Goal: Information Seeking & Learning: Understand process/instructions

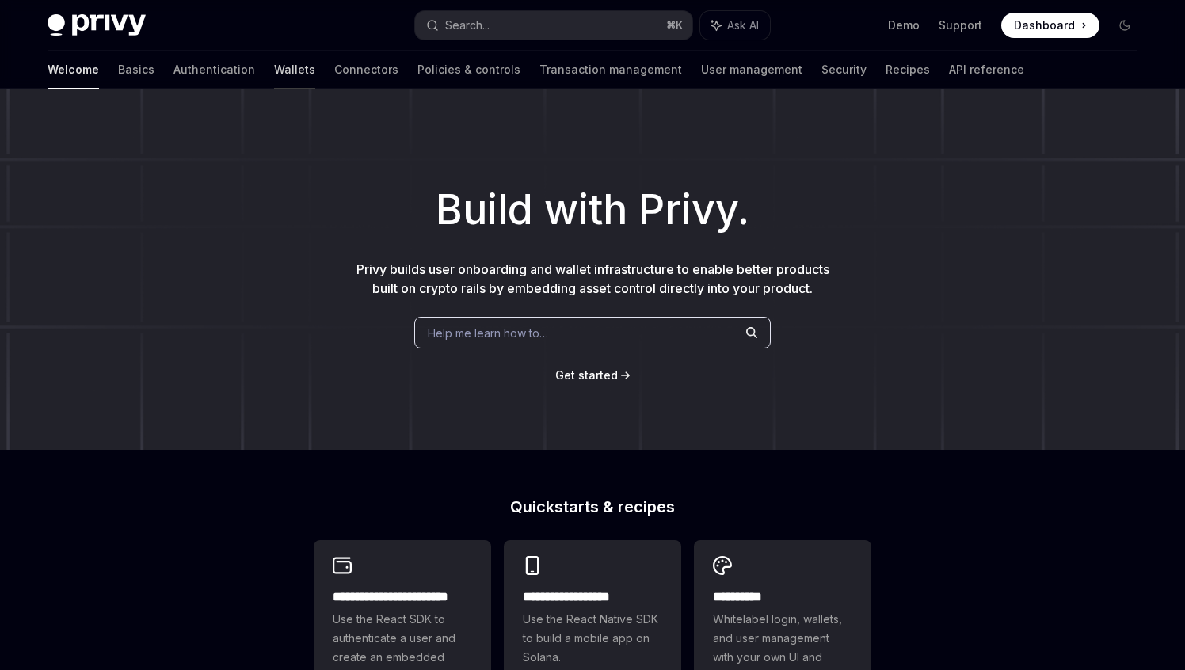
click at [274, 72] on link "Wallets" at bounding box center [294, 70] width 41 height 38
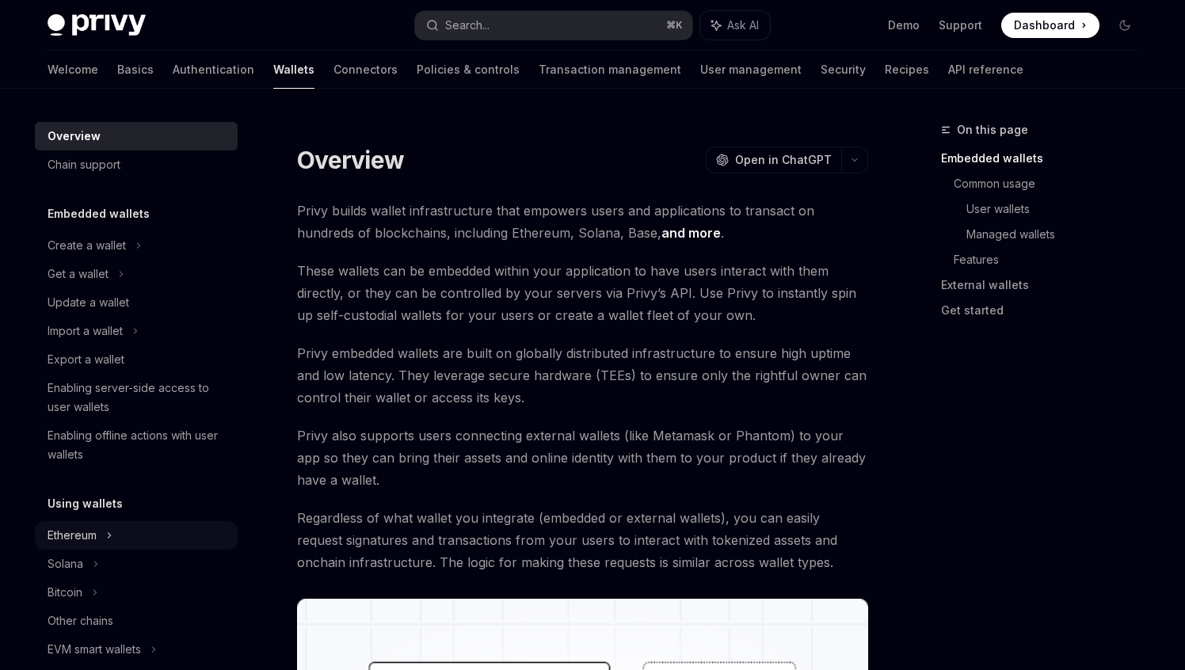
click at [90, 528] on div "Ethereum" at bounding box center [72, 535] width 49 height 19
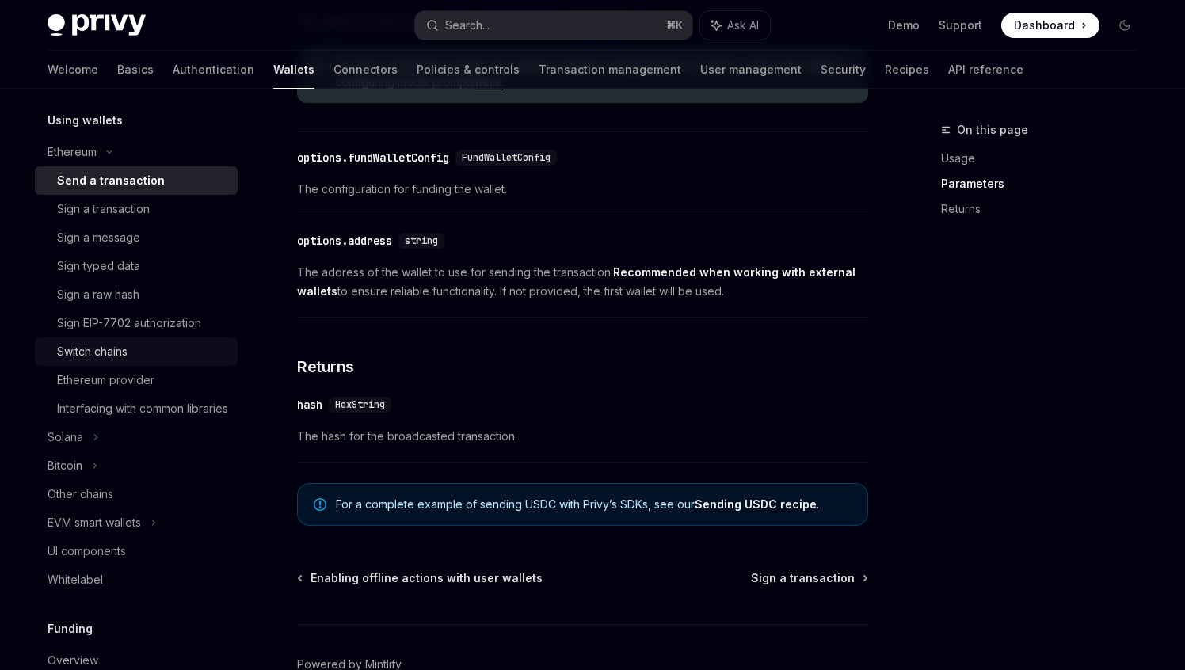
scroll to position [391, 0]
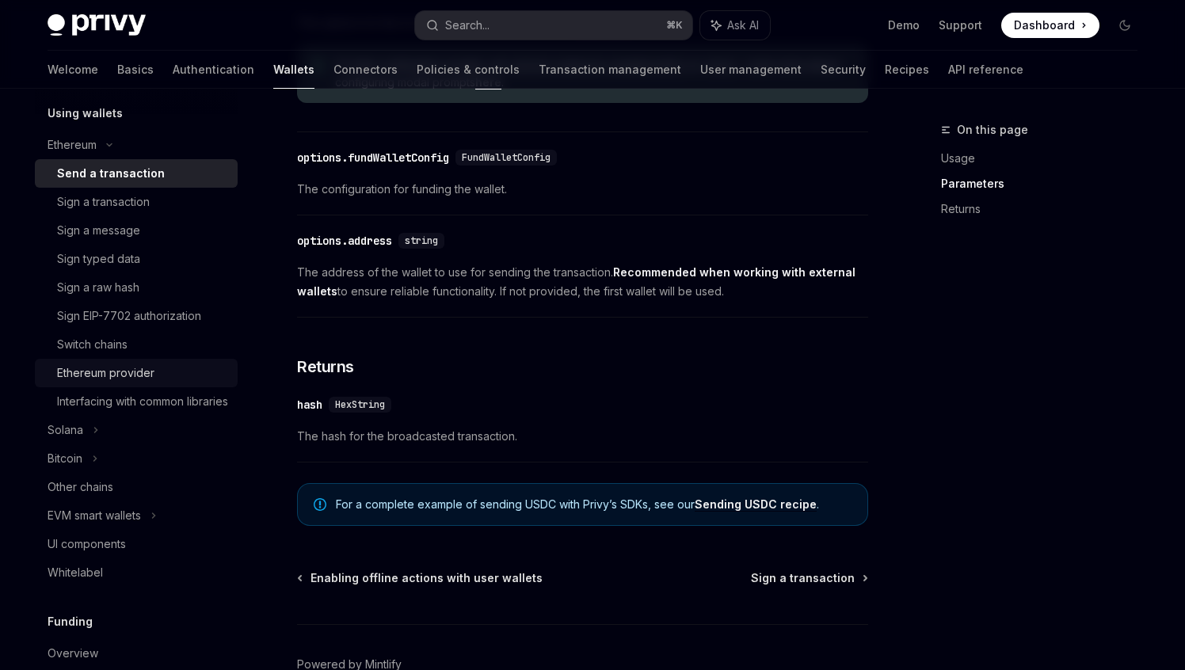
click at [130, 374] on div "Ethereum provider" at bounding box center [105, 373] width 97 height 19
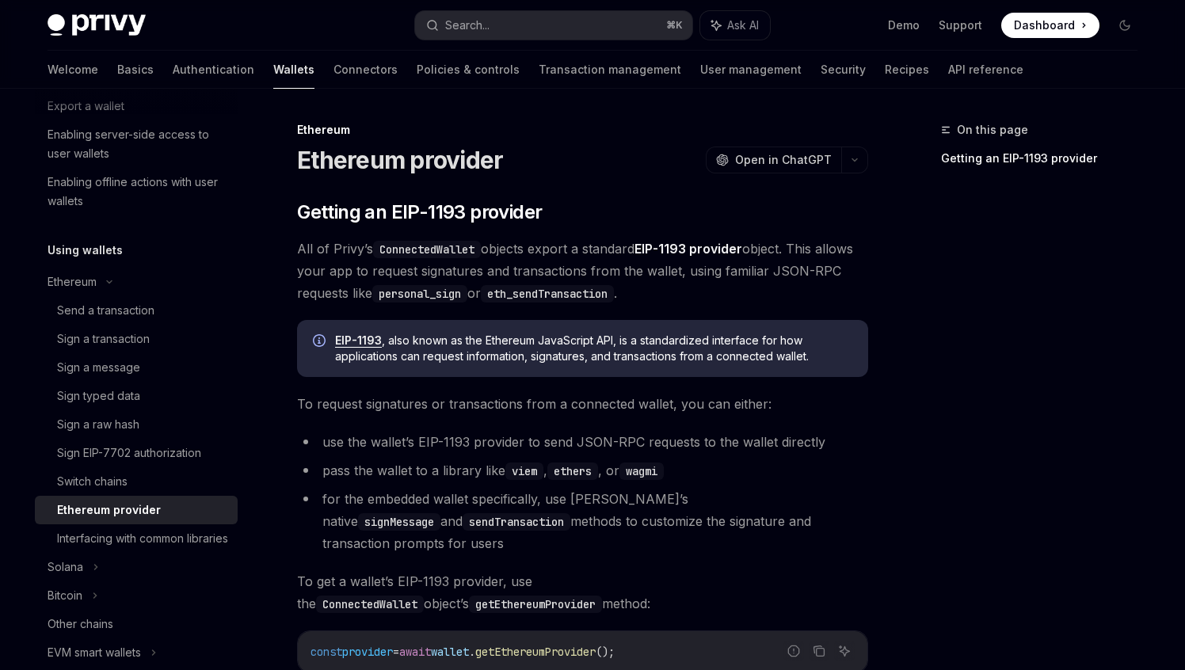
scroll to position [246, 0]
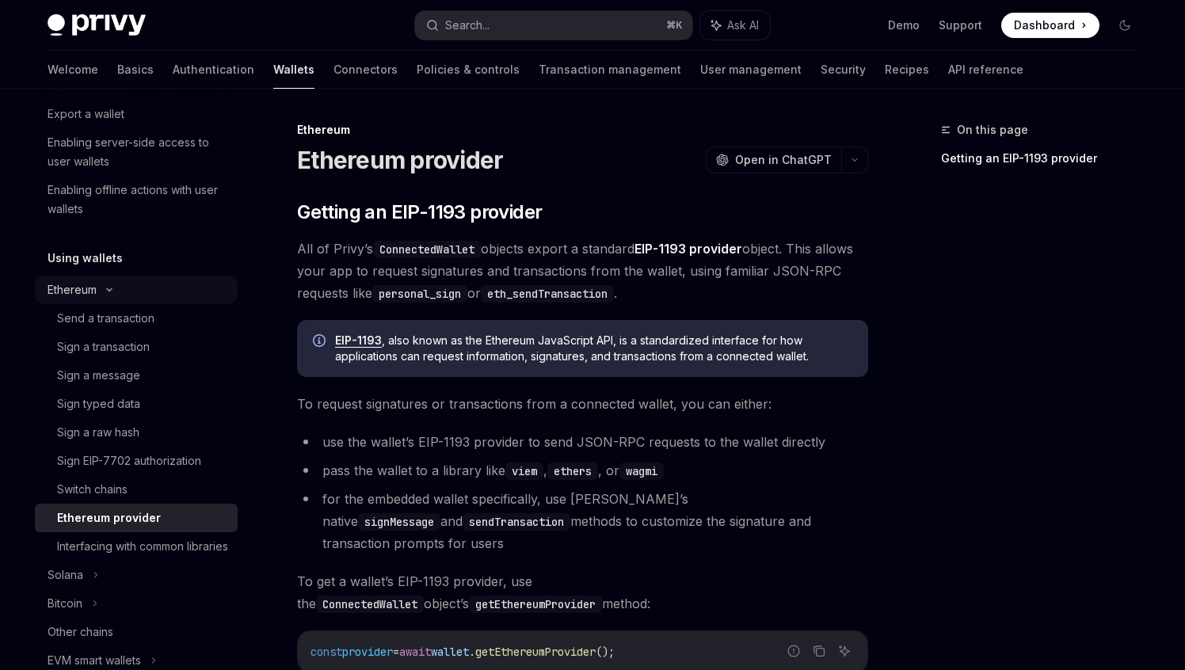
click at [138, 296] on div "Ethereum" at bounding box center [136, 290] width 203 height 29
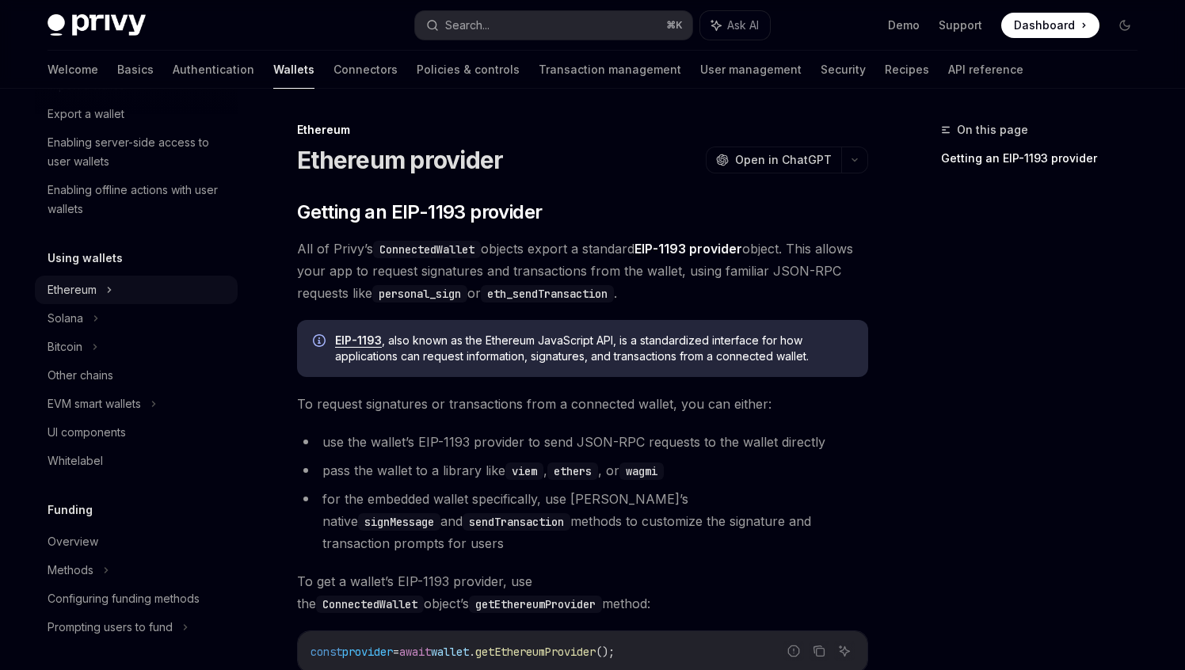
click at [137, 285] on div "Ethereum" at bounding box center [136, 290] width 203 height 29
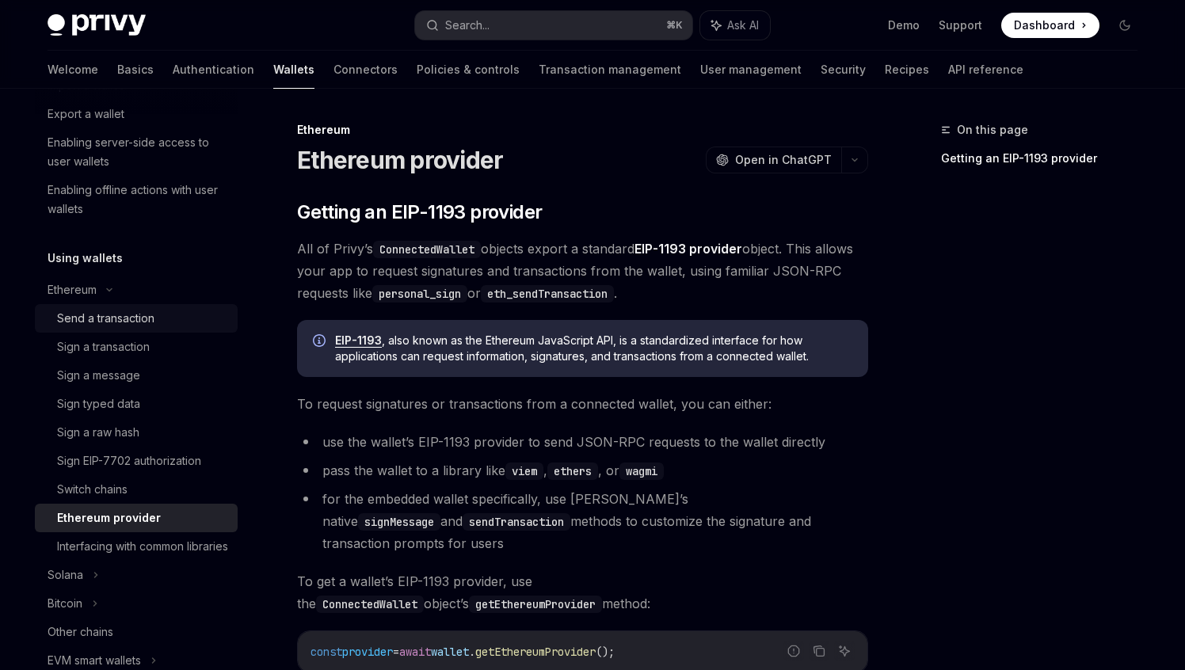
click at [128, 320] on div "Send a transaction" at bounding box center [105, 318] width 97 height 19
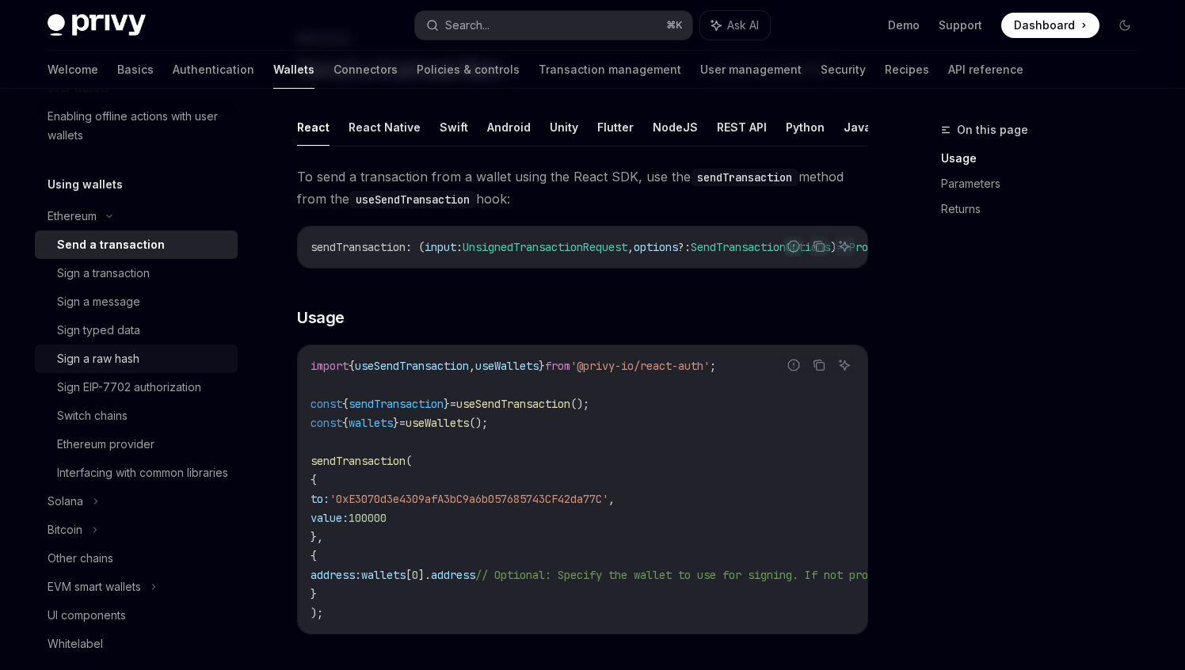
scroll to position [345, 0]
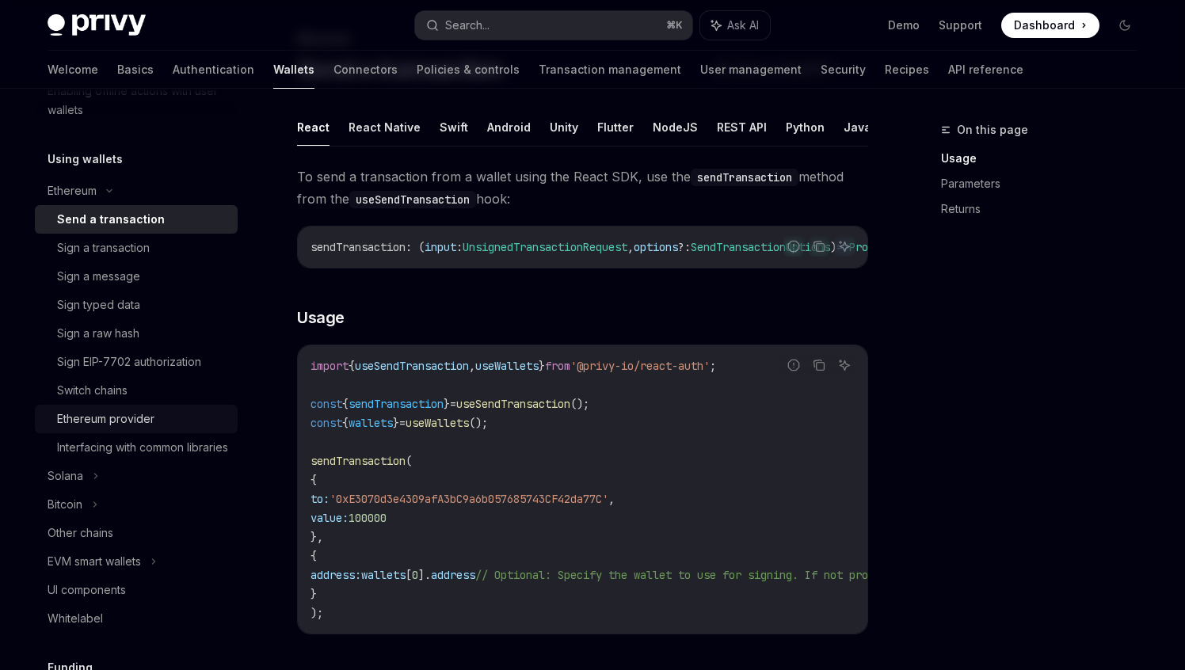
click at [131, 422] on div "Ethereum provider" at bounding box center [105, 419] width 97 height 19
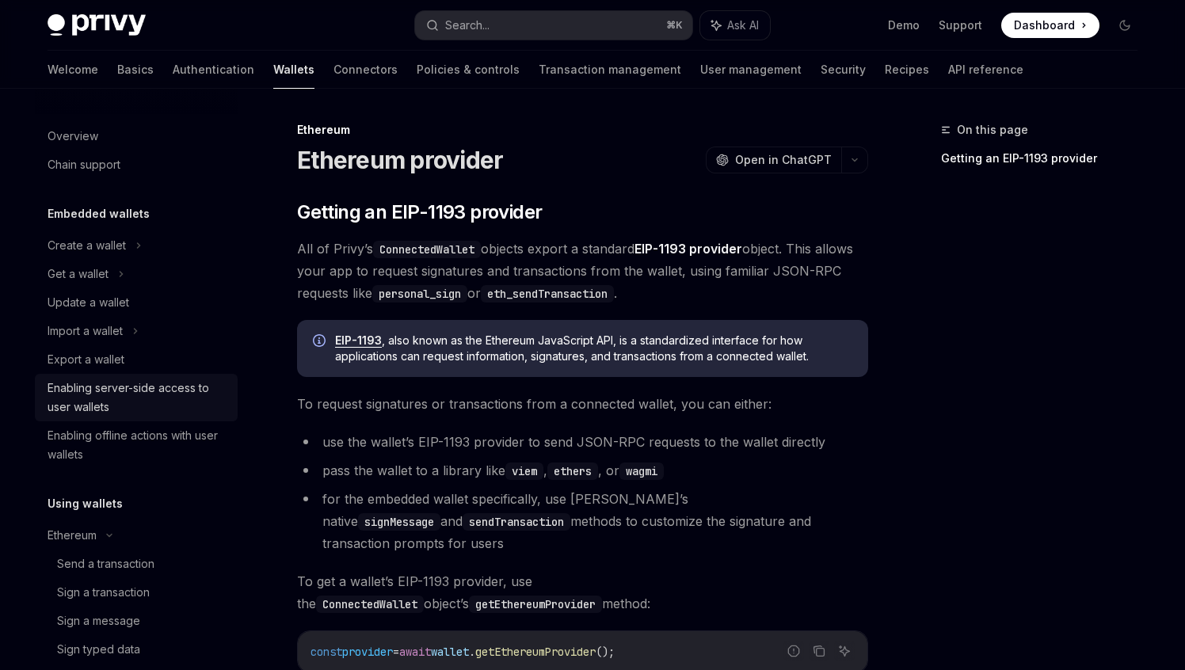
click at [135, 405] on div "Enabling server-side access to user wallets" at bounding box center [138, 398] width 181 height 38
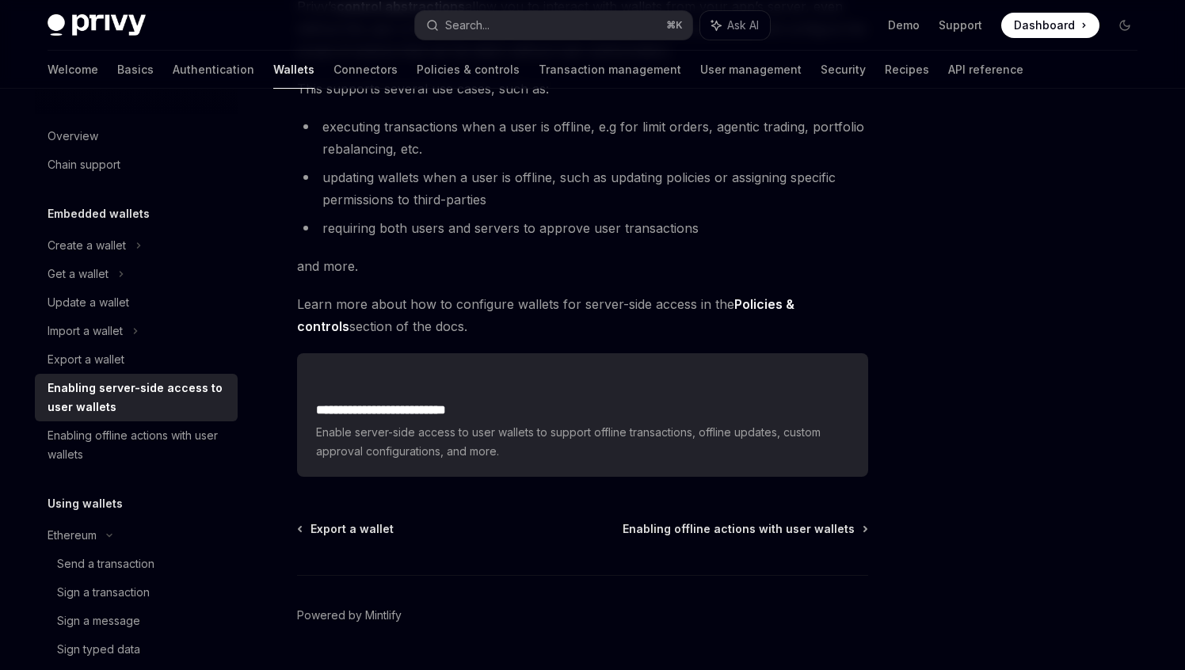
scroll to position [235, 0]
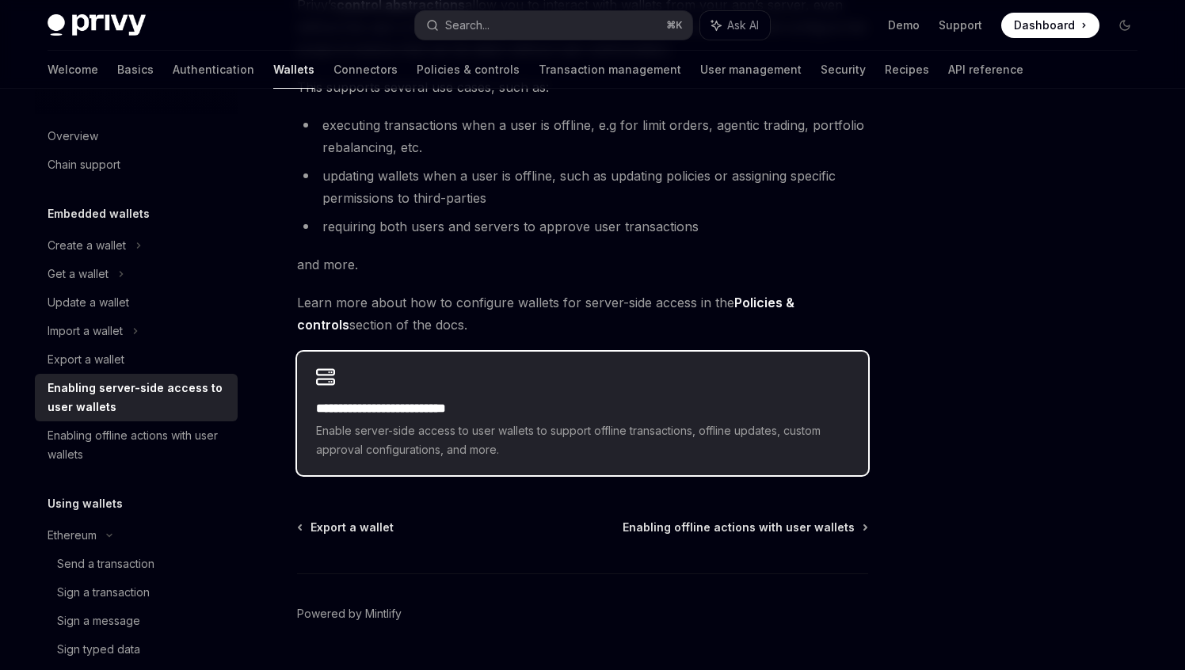
click at [512, 413] on h2 "**********" at bounding box center [582, 408] width 533 height 19
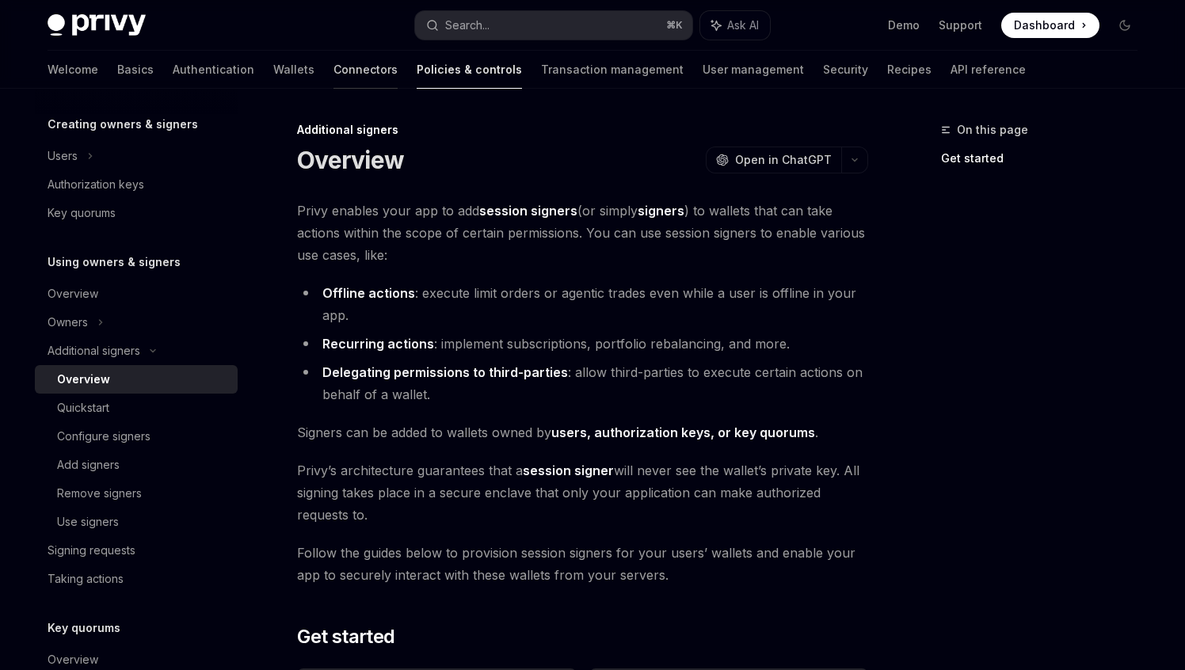
click at [334, 68] on link "Connectors" at bounding box center [366, 70] width 64 height 38
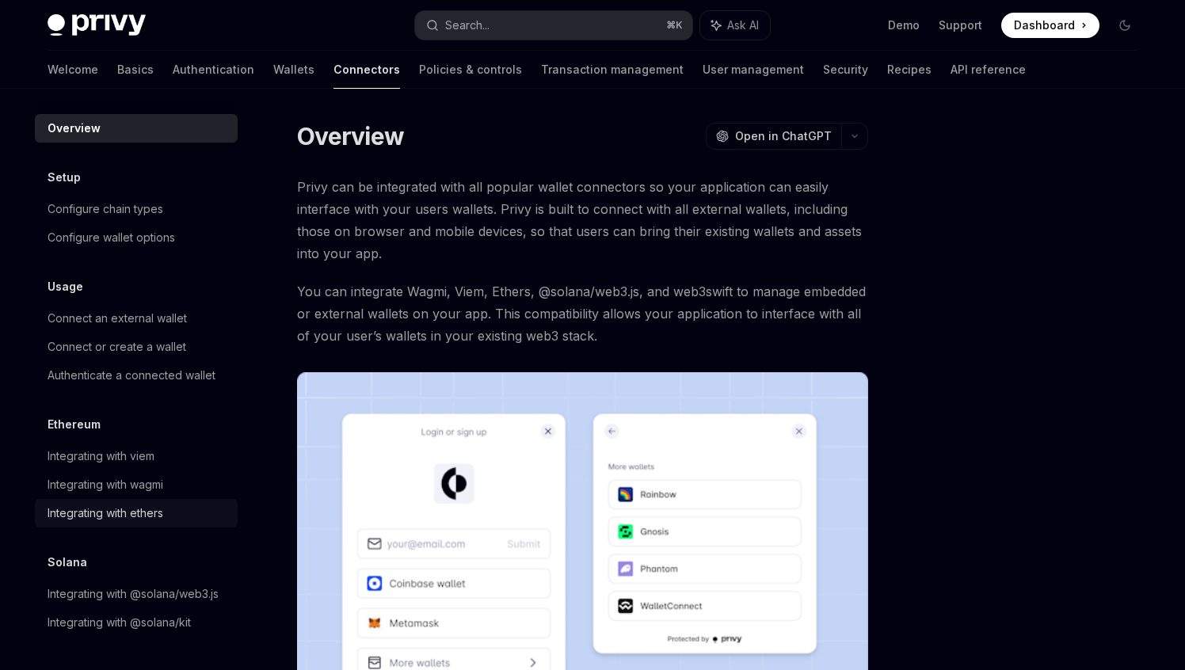
click at [96, 512] on div "Integrating with ethers" at bounding box center [106, 513] width 116 height 19
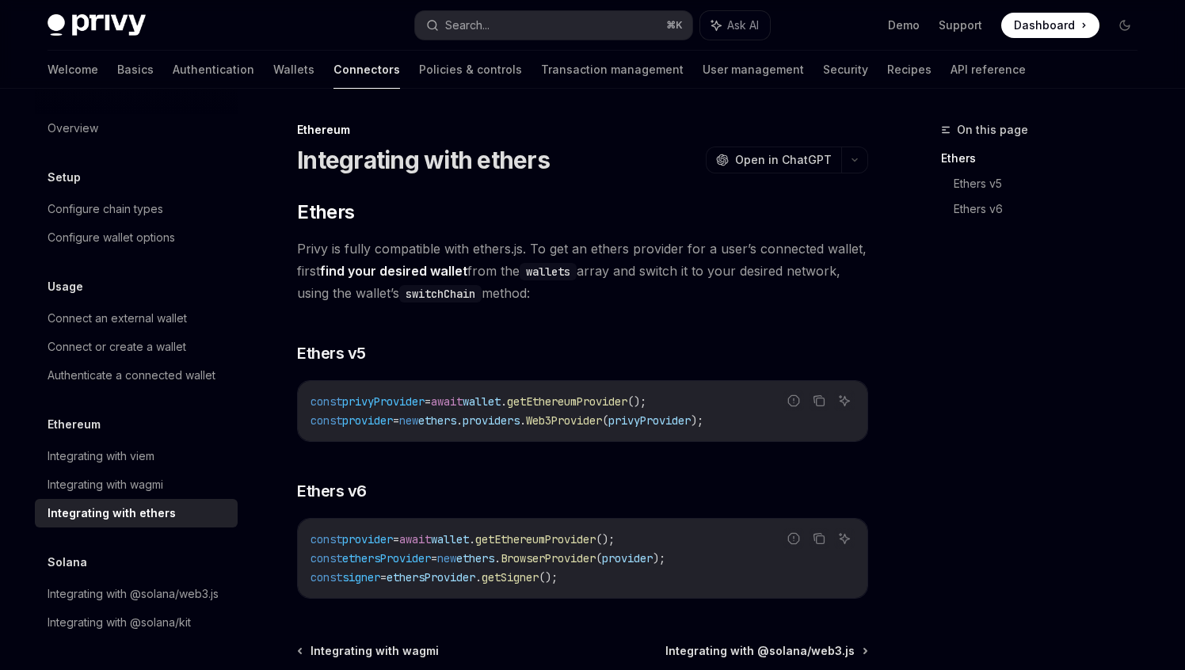
click at [643, 146] on div "Integrating with ethers OpenAI Open in ChatGPT" at bounding box center [582, 160] width 571 height 29
click at [770, 168] on button "OpenAI Open in ChatGPT" at bounding box center [773, 160] width 135 height 27
click at [117, 75] on link "Basics" at bounding box center [135, 70] width 36 height 38
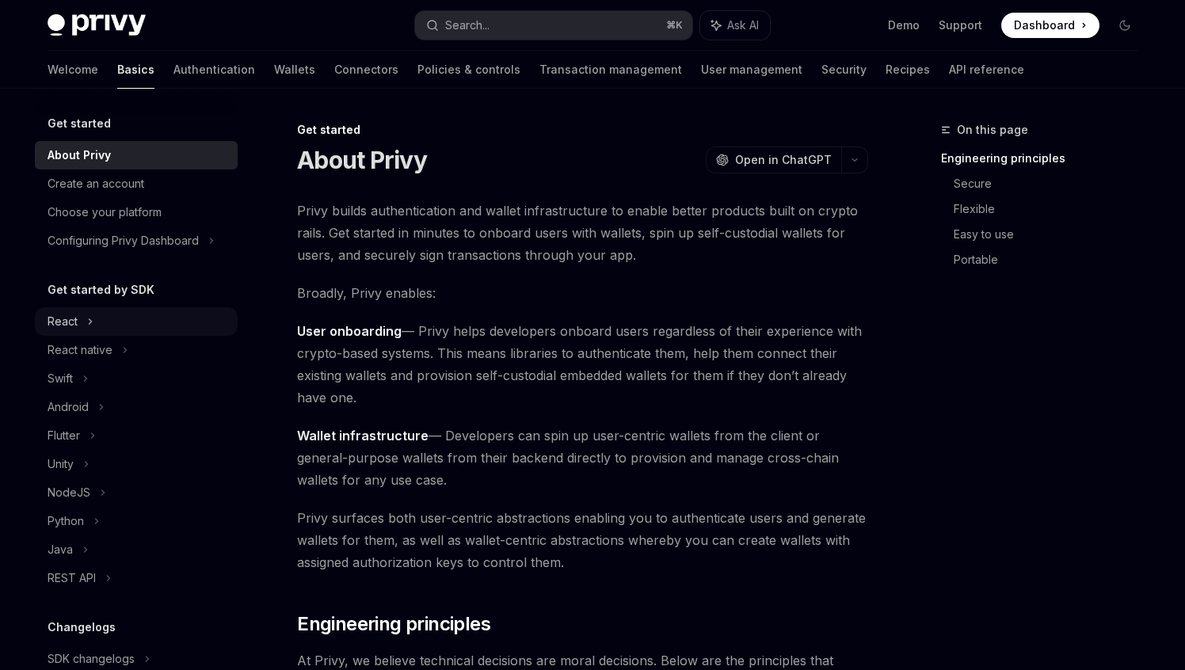
click at [70, 322] on div "React" at bounding box center [63, 321] width 30 height 19
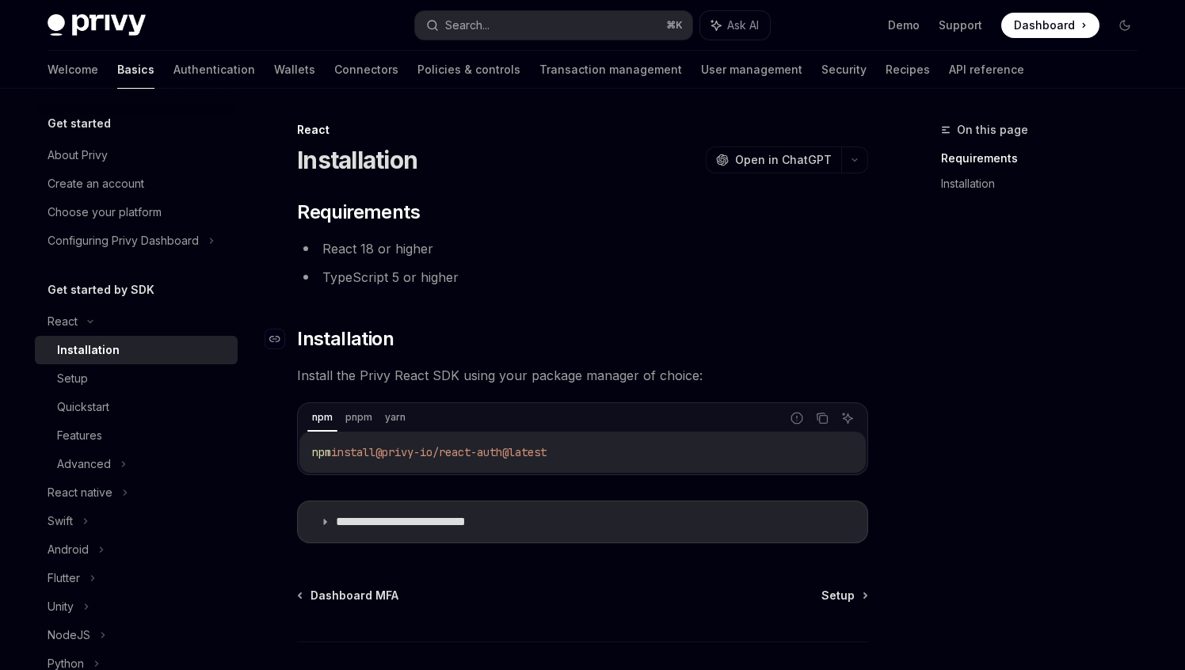
scroll to position [109, 0]
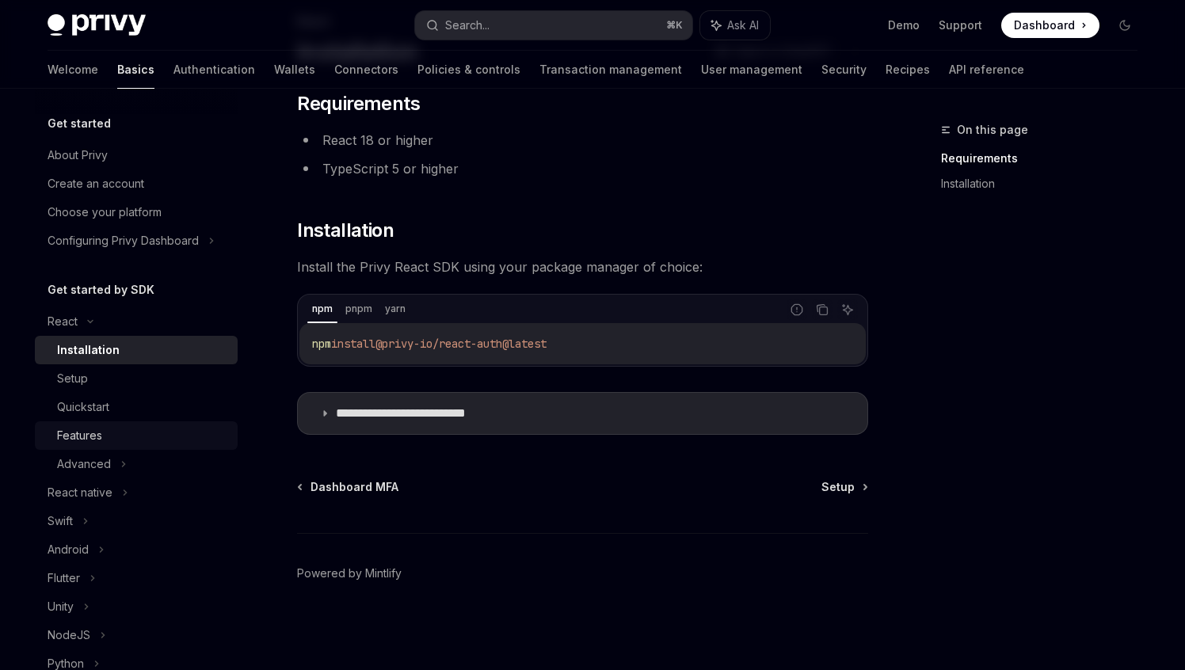
click at [95, 435] on div "Features" at bounding box center [79, 435] width 45 height 19
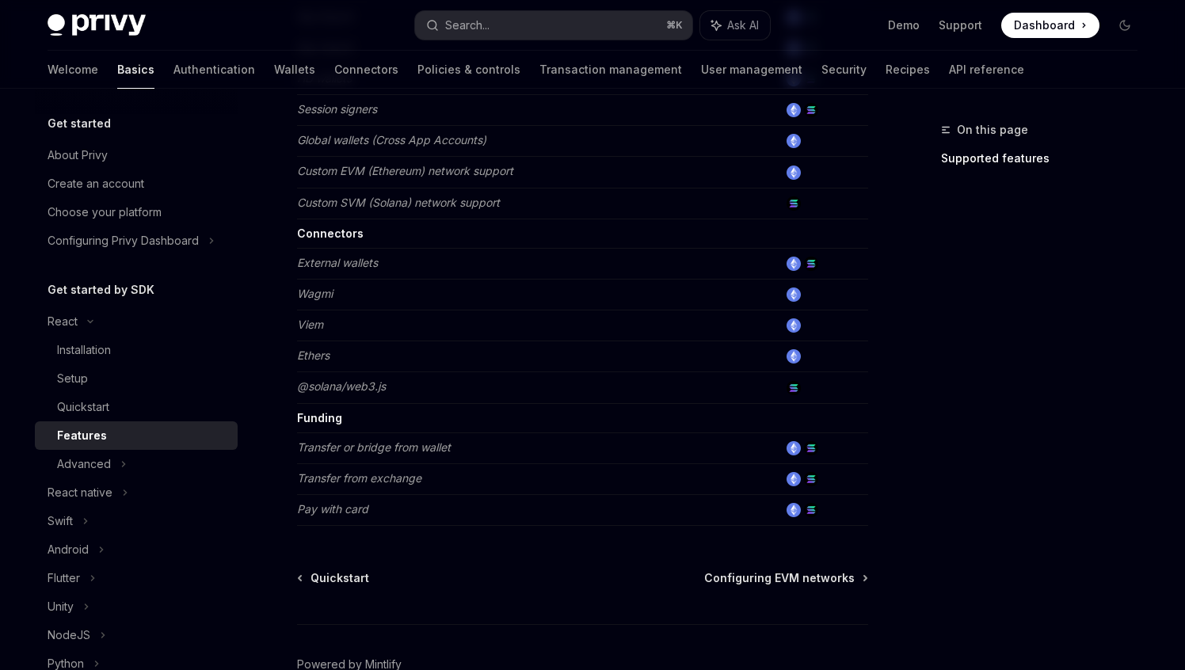
scroll to position [1016, 0]
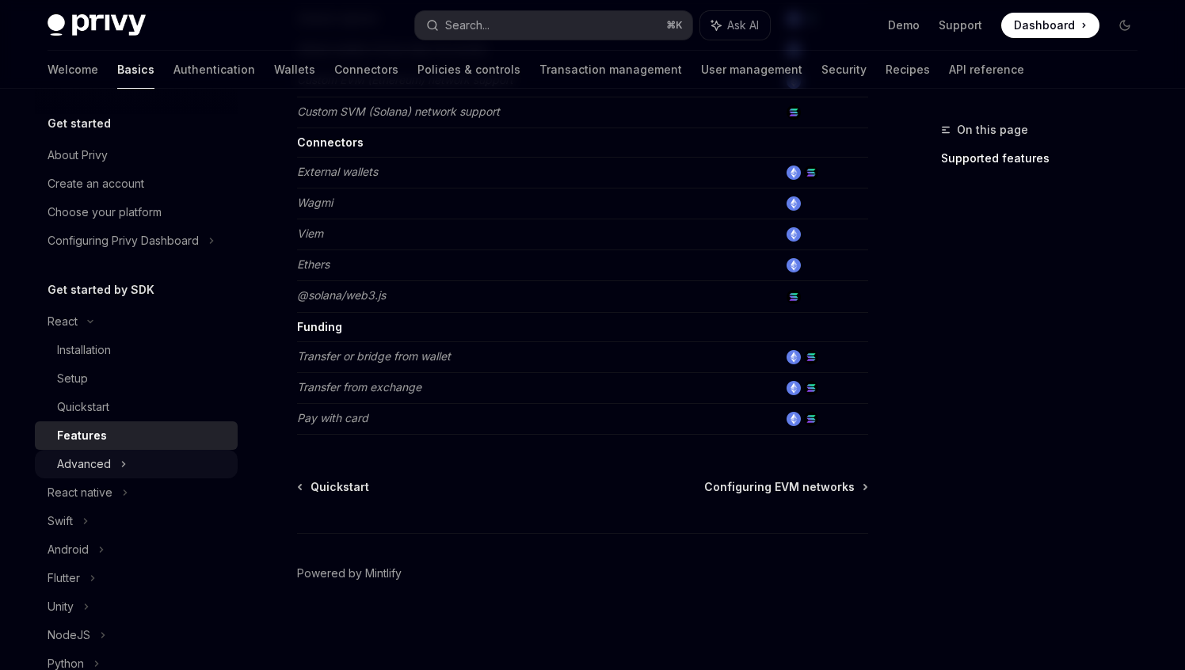
click at [101, 467] on div "Advanced" at bounding box center [84, 464] width 54 height 19
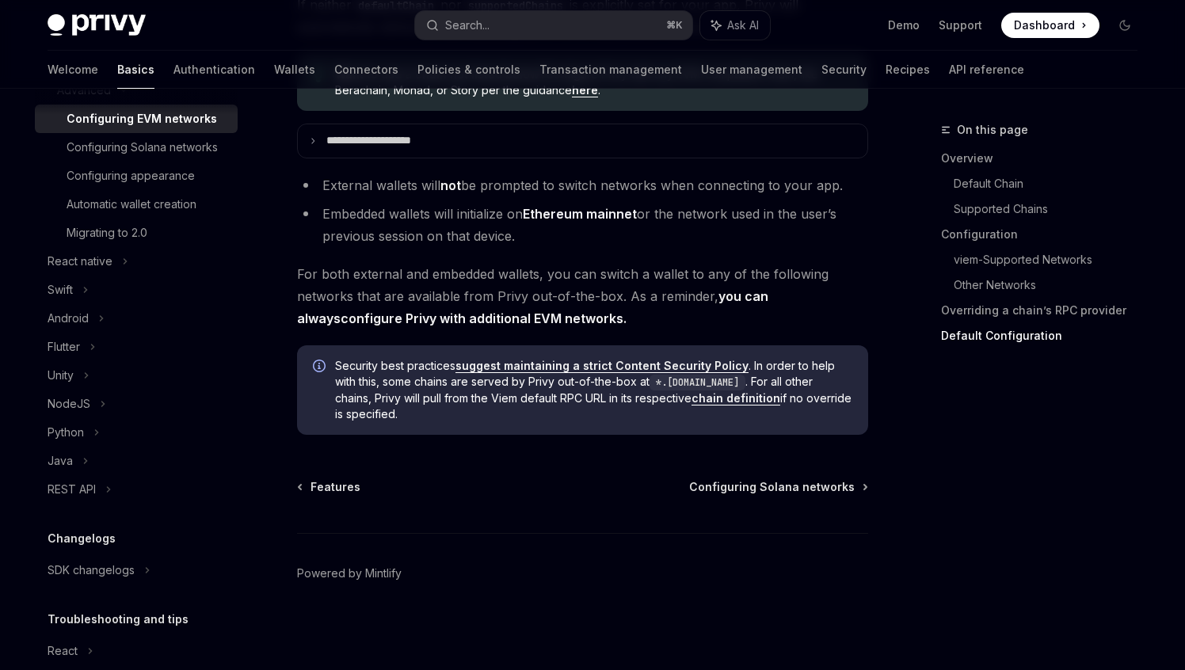
scroll to position [458, 0]
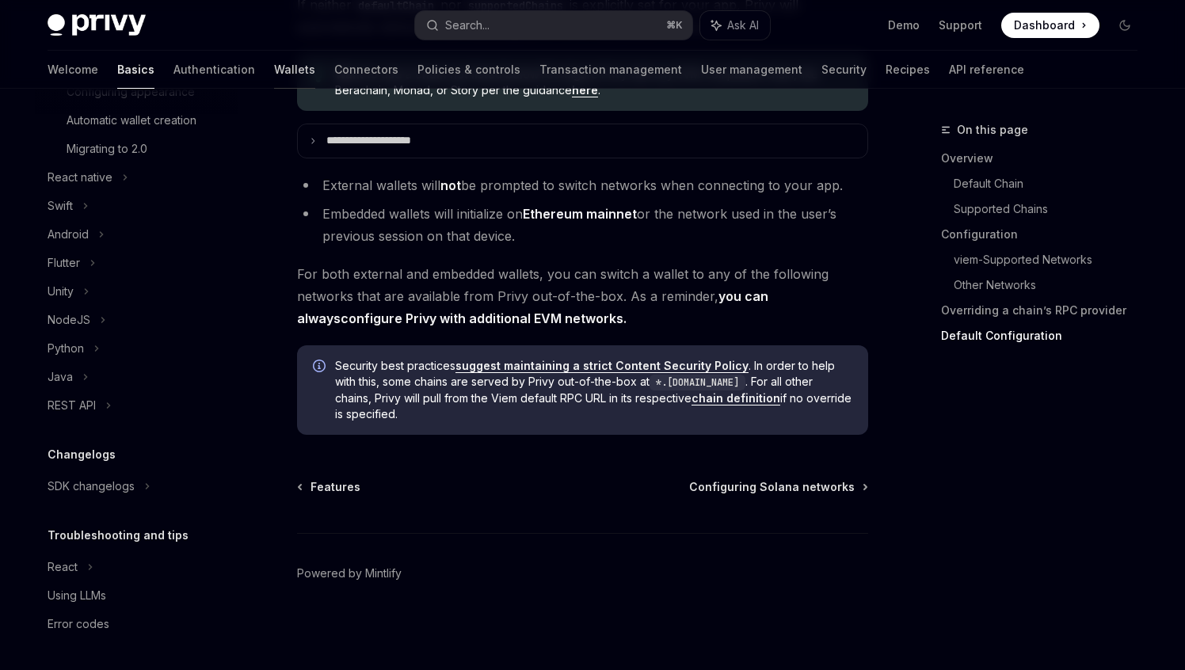
click at [274, 67] on link "Wallets" at bounding box center [294, 70] width 41 height 38
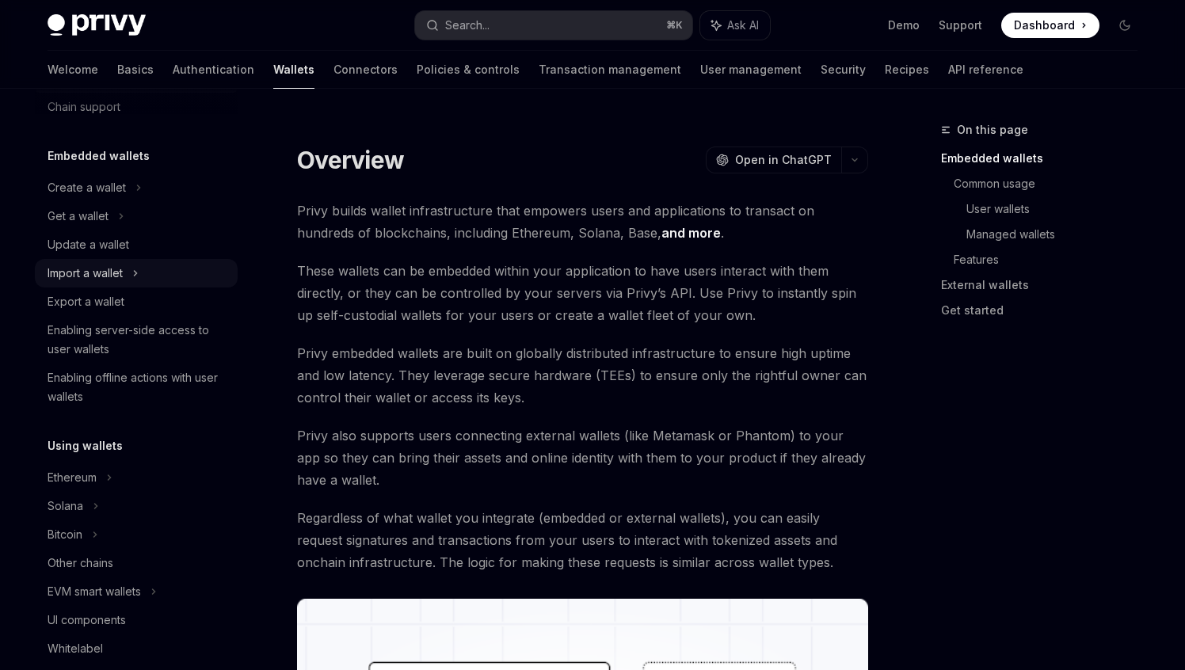
scroll to position [70, 0]
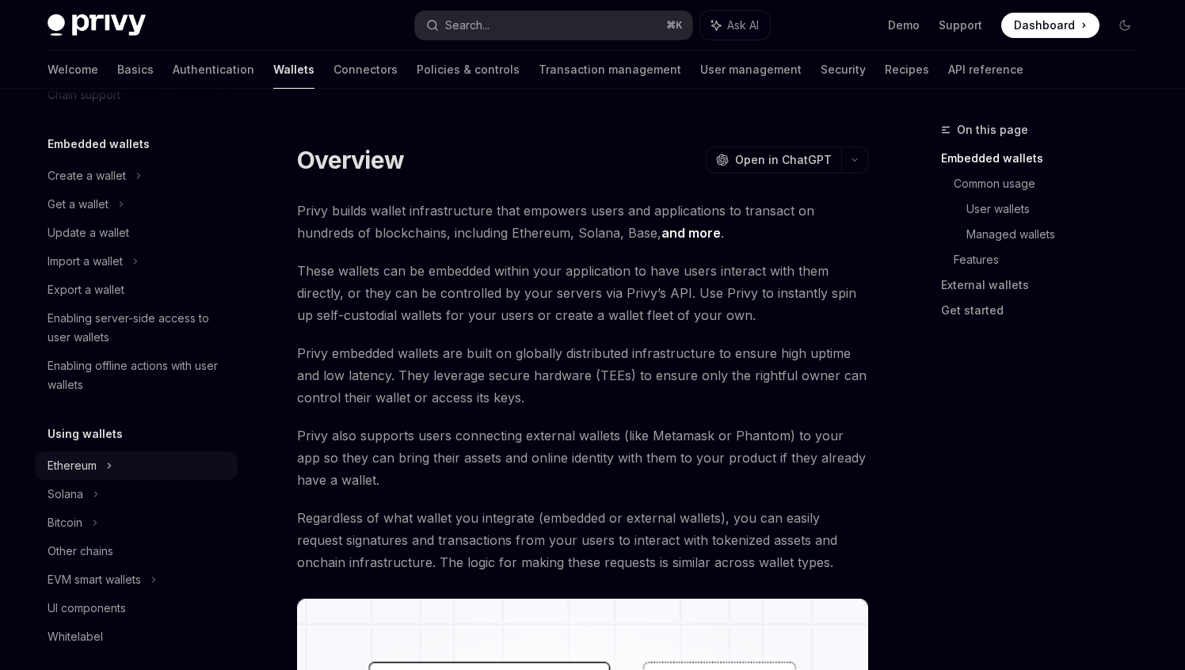
click at [95, 467] on div "Ethereum" at bounding box center [72, 465] width 49 height 19
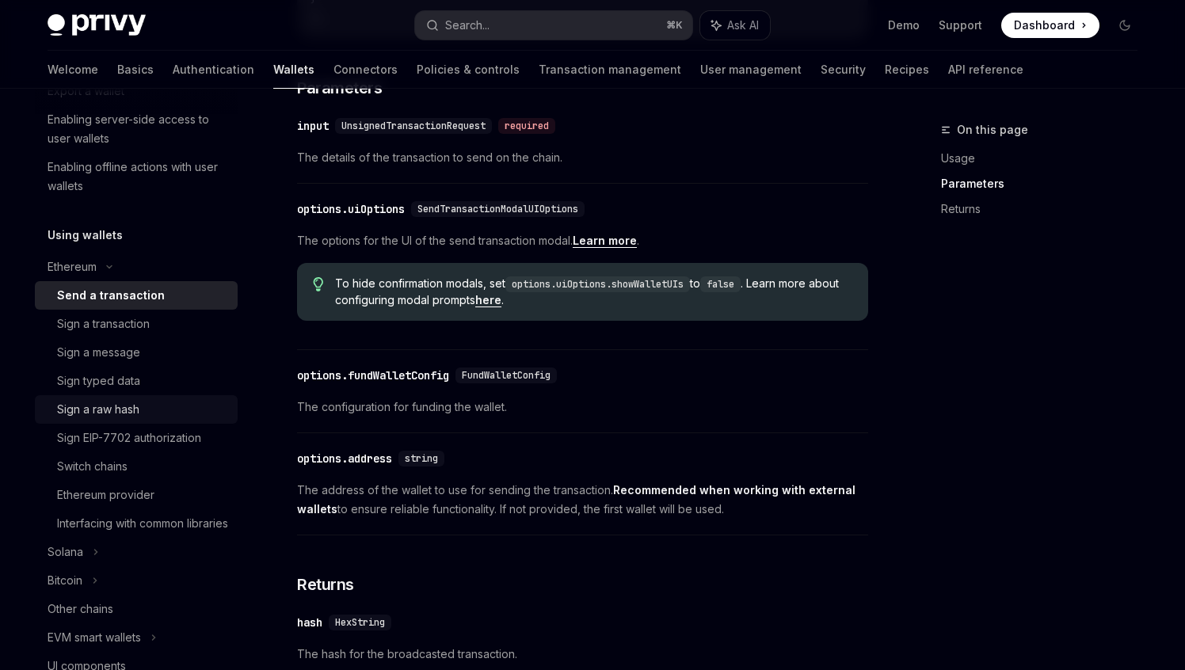
scroll to position [272, 0]
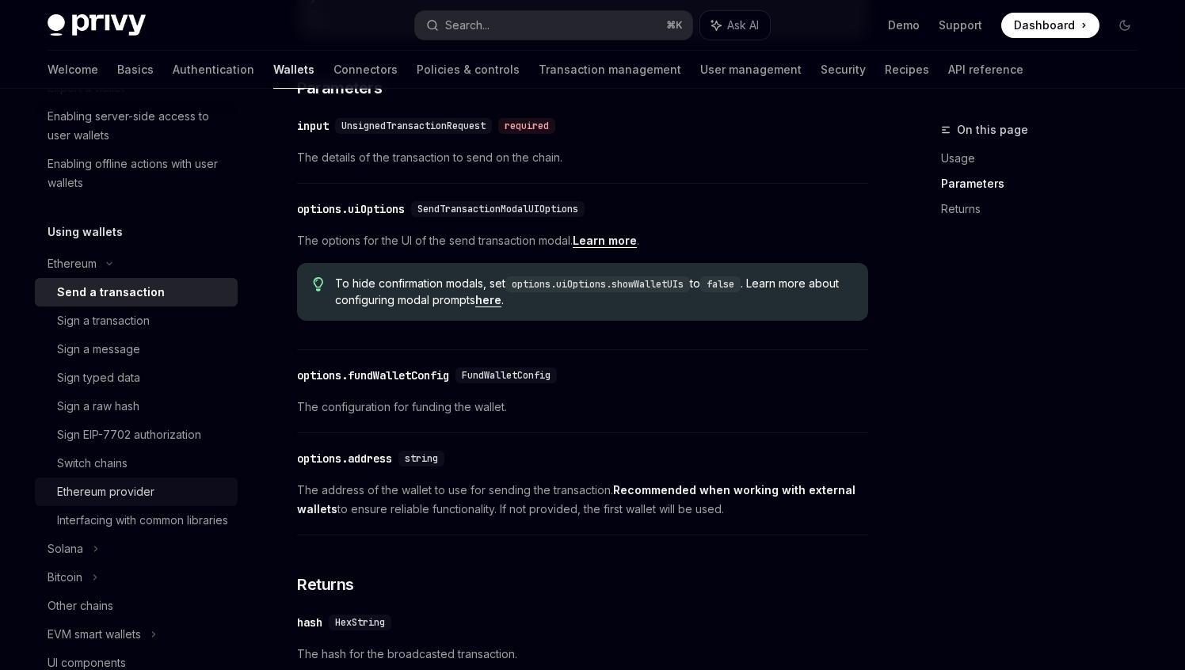
click at [142, 490] on div "Ethereum provider" at bounding box center [105, 492] width 97 height 19
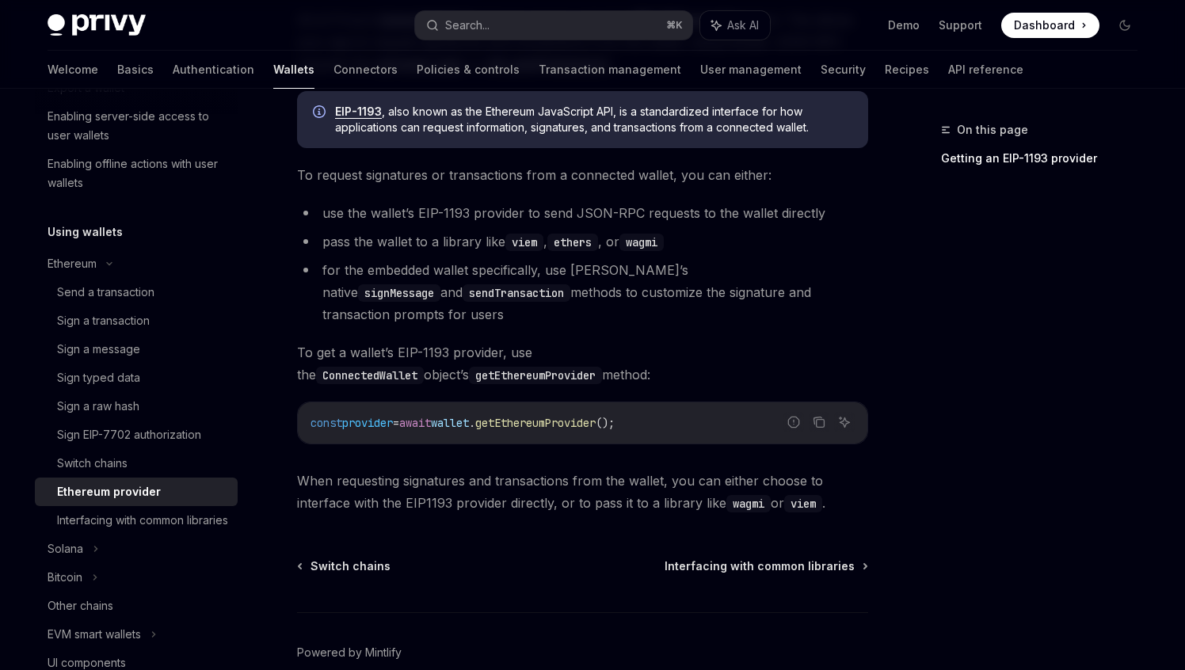
scroll to position [286, 0]
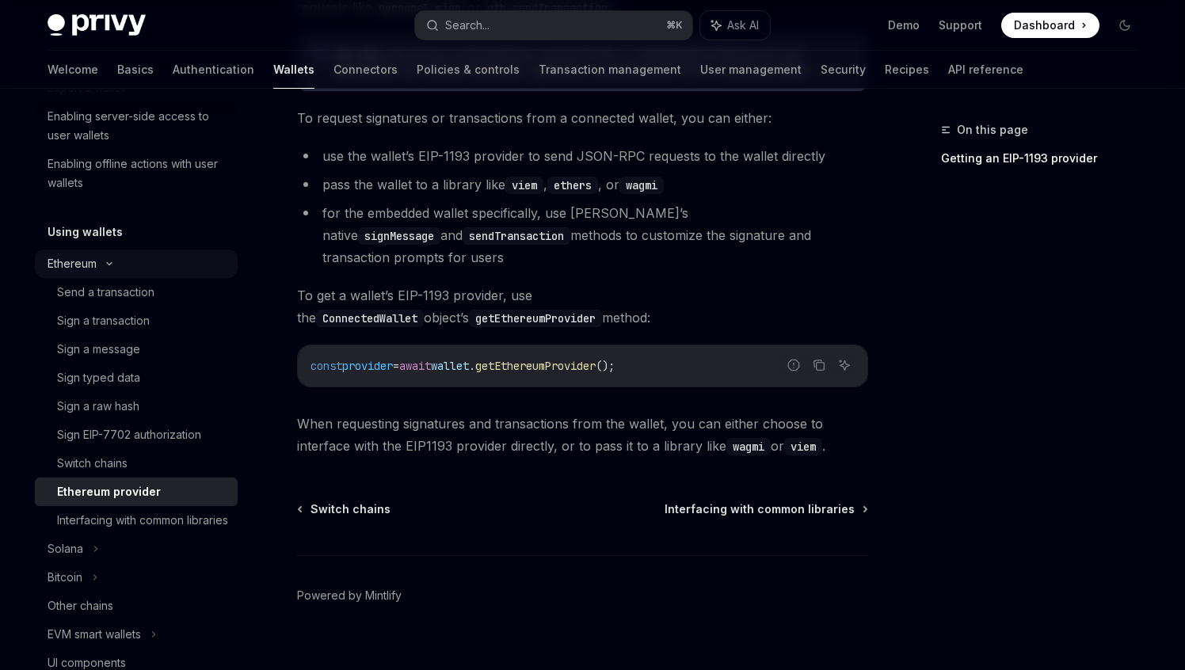
click at [166, 271] on div "Ethereum" at bounding box center [136, 264] width 203 height 29
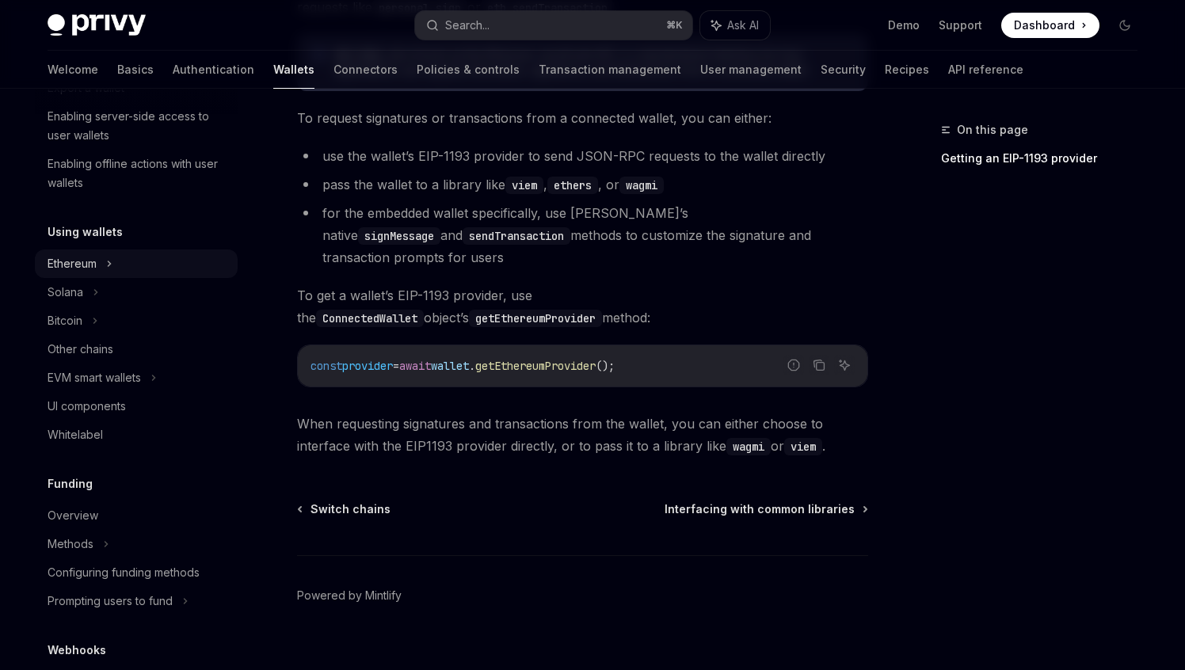
click at [166, 271] on div "Ethereum" at bounding box center [136, 264] width 203 height 29
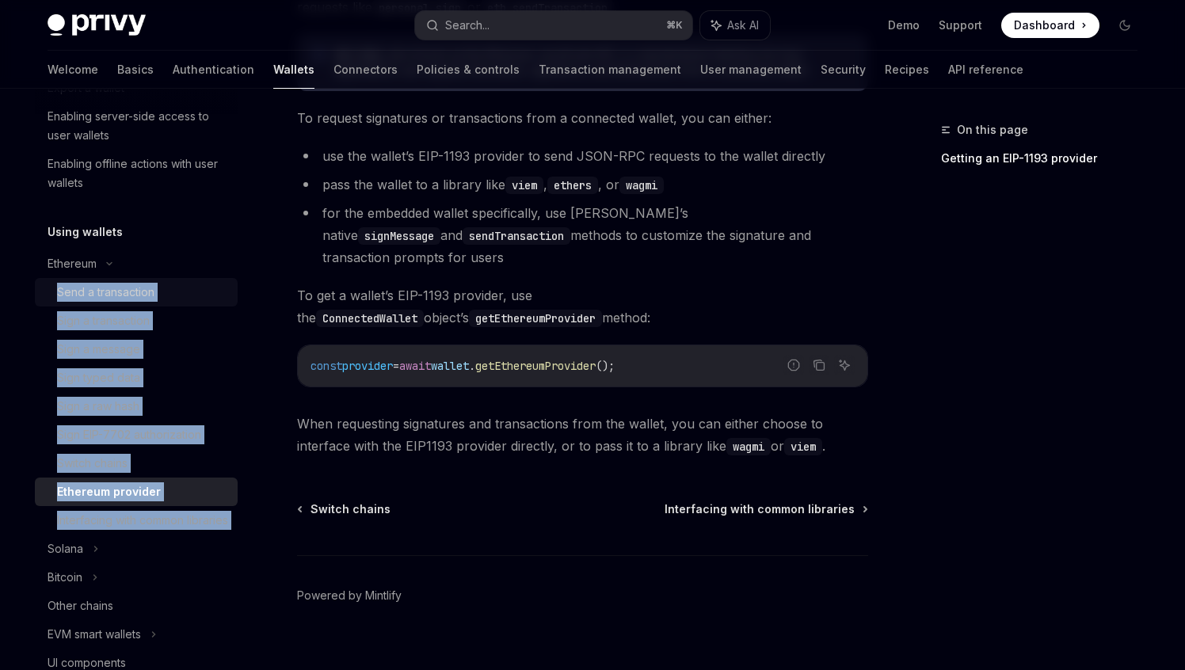
click at [151, 299] on div "Send a transaction" at bounding box center [105, 292] width 97 height 19
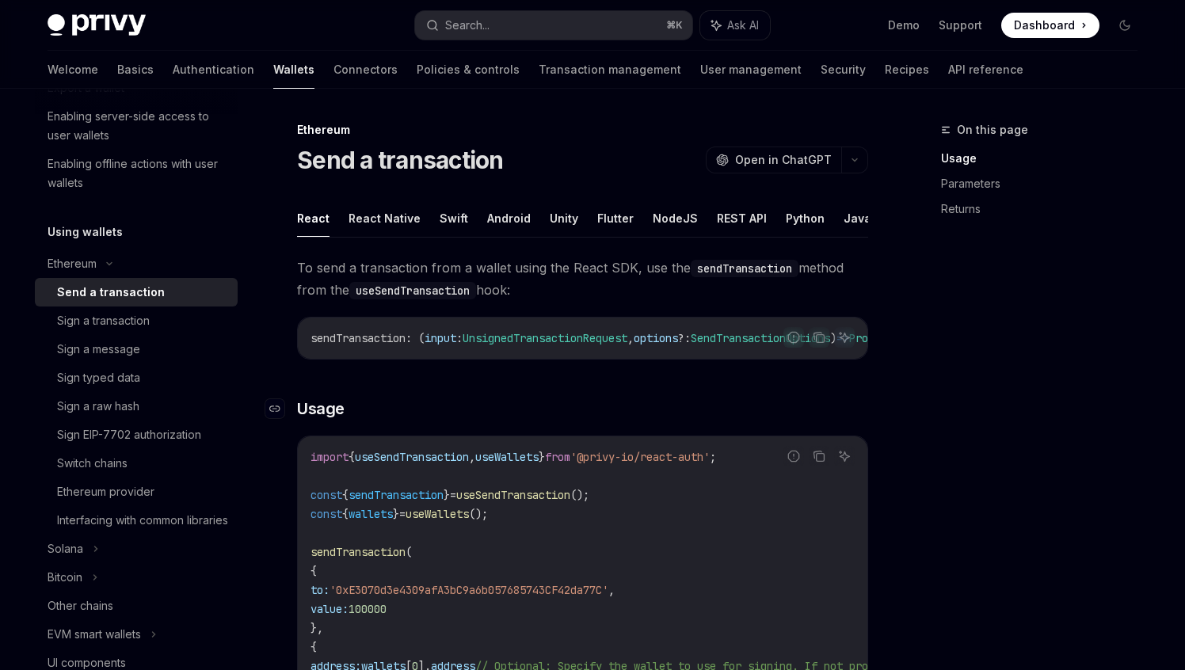
click at [490, 408] on h3 "​ Usage" at bounding box center [582, 409] width 571 height 22
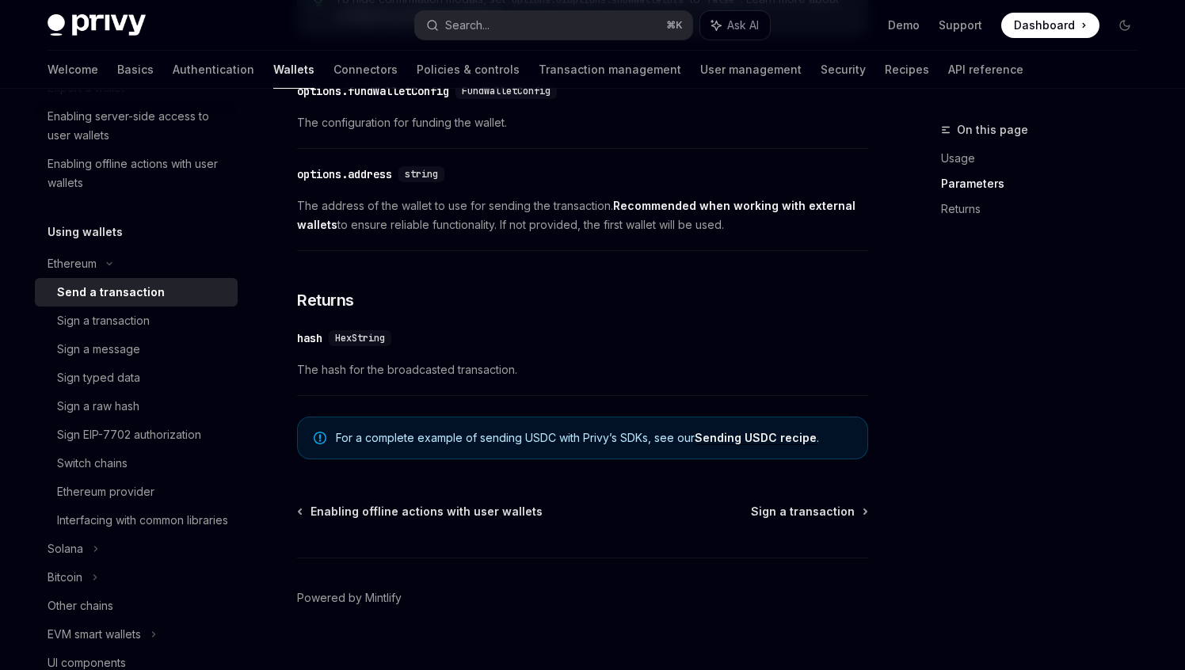
scroll to position [1009, 0]
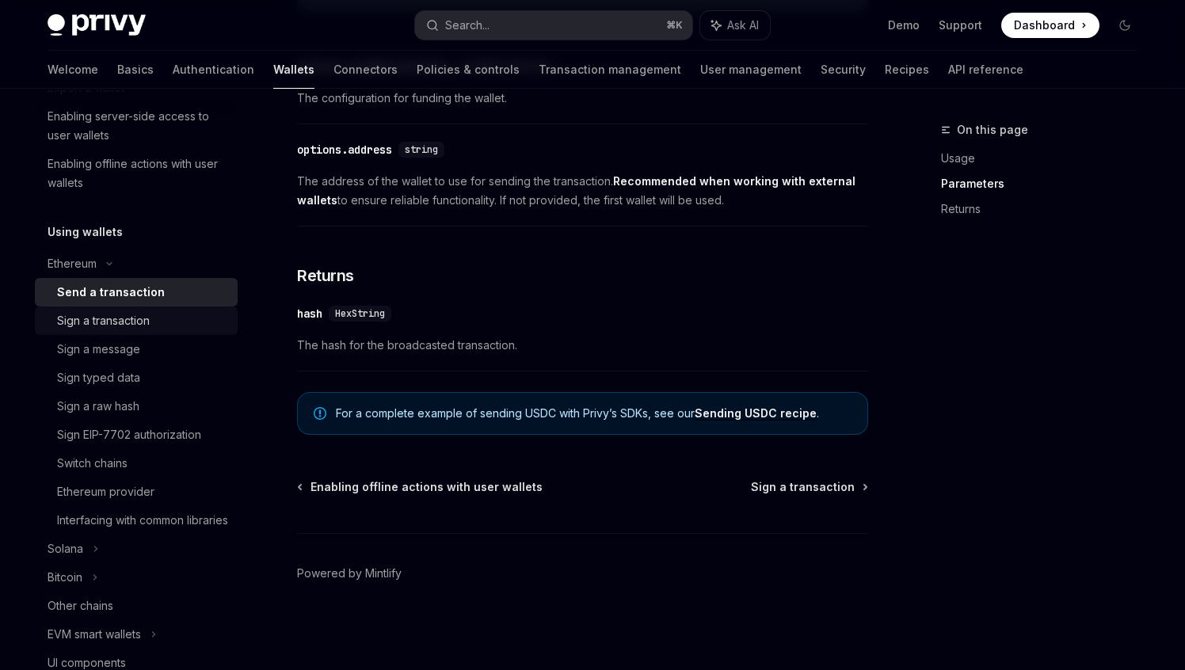
click at [184, 317] on div "Sign a transaction" at bounding box center [142, 320] width 171 height 19
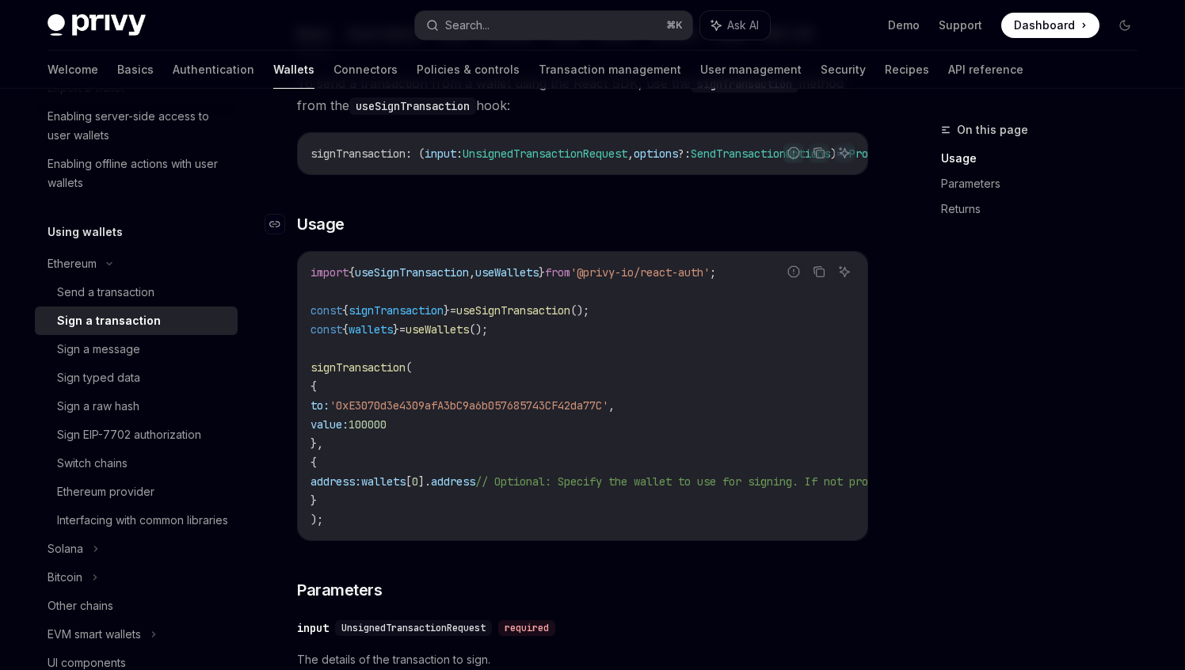
scroll to position [196, 0]
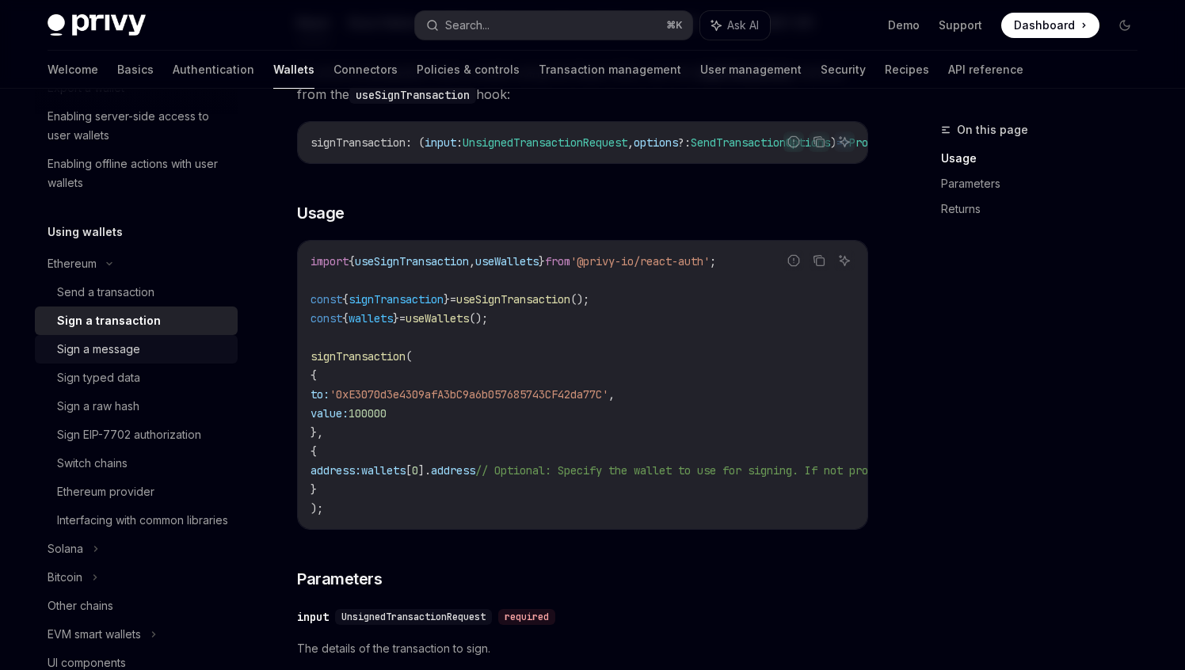
click at [78, 357] on div "Sign a message" at bounding box center [98, 349] width 83 height 19
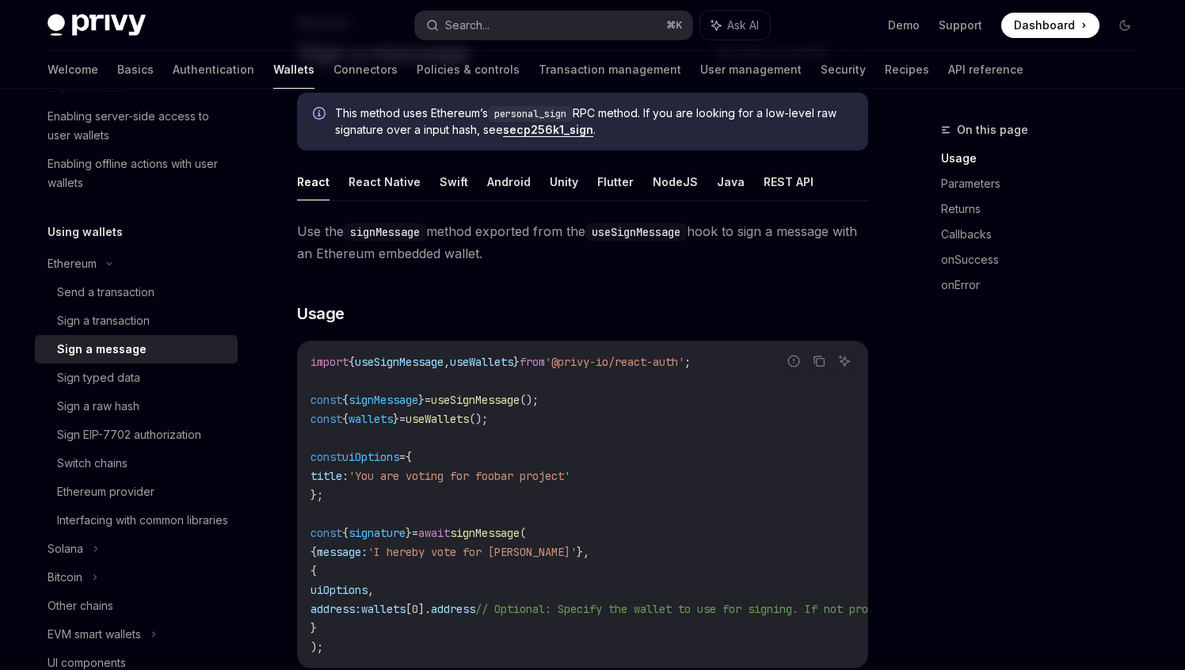
scroll to position [119, 0]
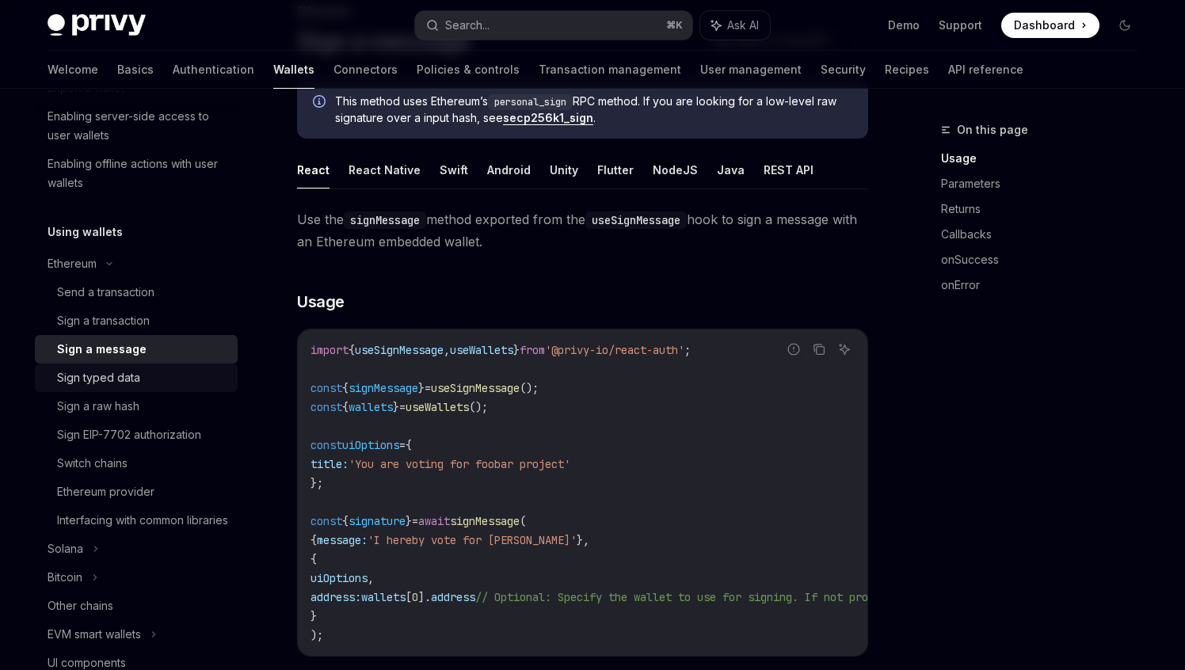
click at [106, 380] on div "Sign typed data" at bounding box center [98, 377] width 83 height 19
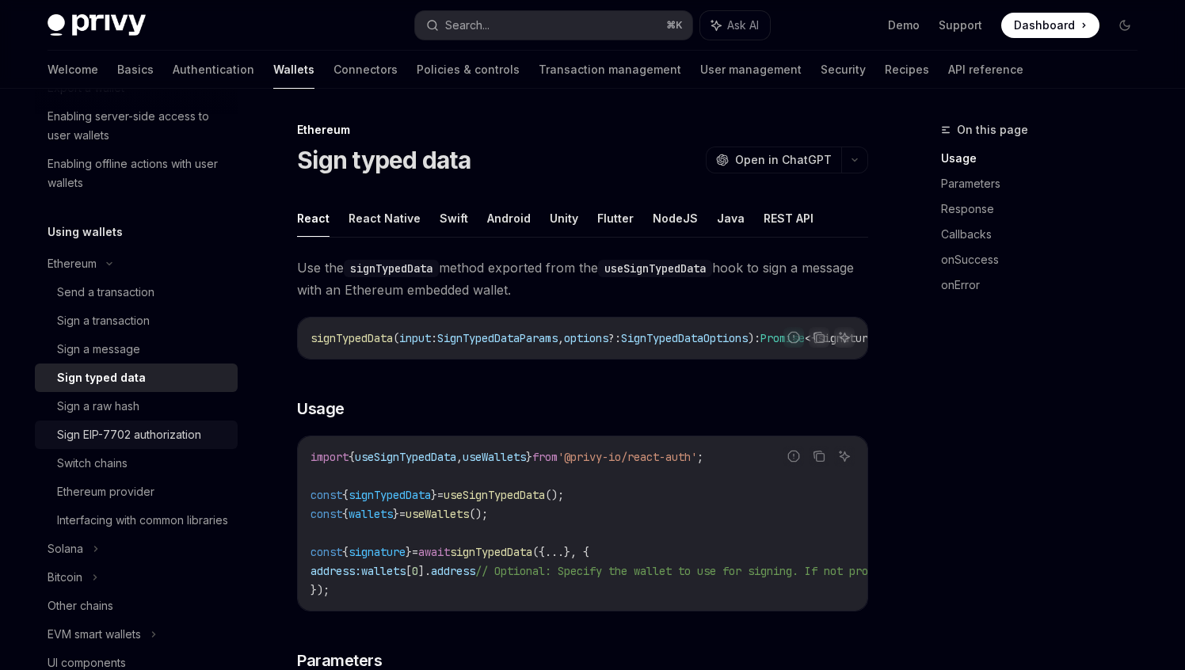
click at [136, 435] on div "Sign EIP-7702 authorization" at bounding box center [129, 434] width 144 height 19
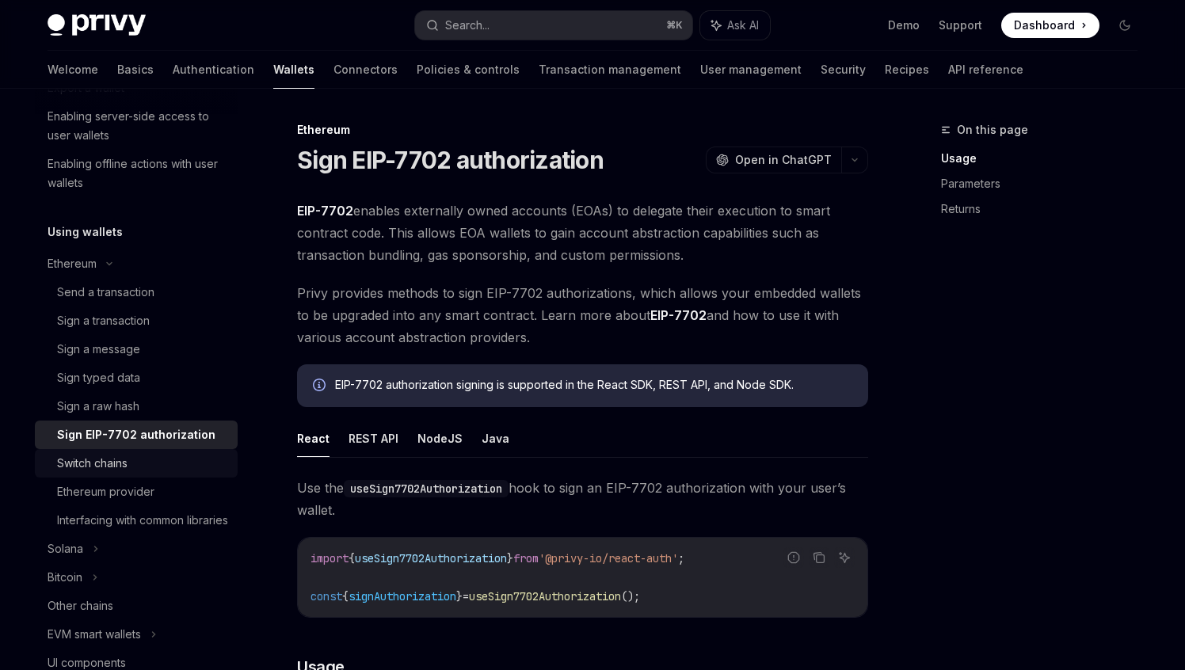
click at [135, 464] on div "Switch chains" at bounding box center [142, 463] width 171 height 19
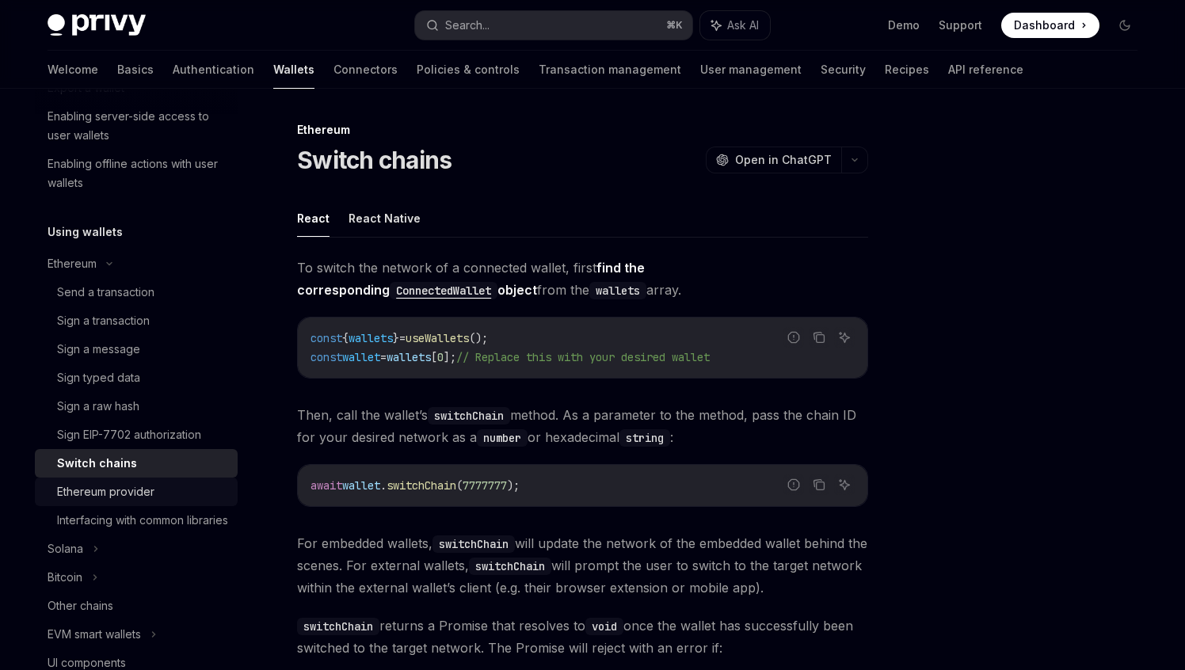
click at [122, 497] on div "Ethereum provider" at bounding box center [105, 492] width 97 height 19
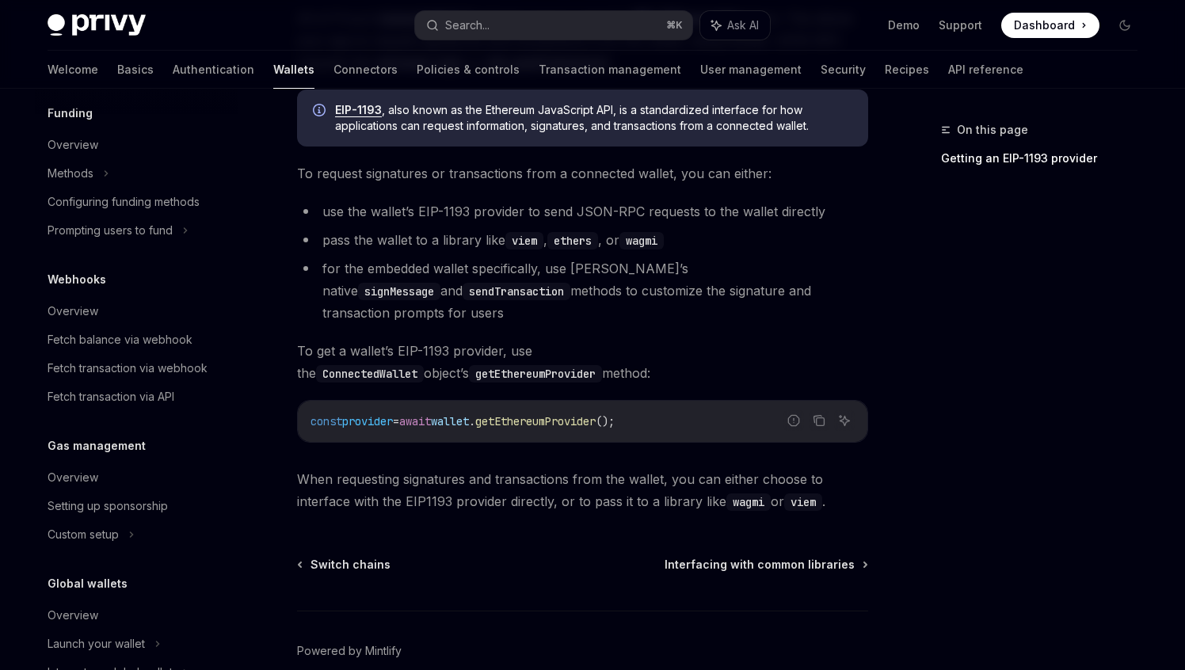
scroll to position [902, 0]
click at [334, 71] on link "Connectors" at bounding box center [366, 70] width 64 height 38
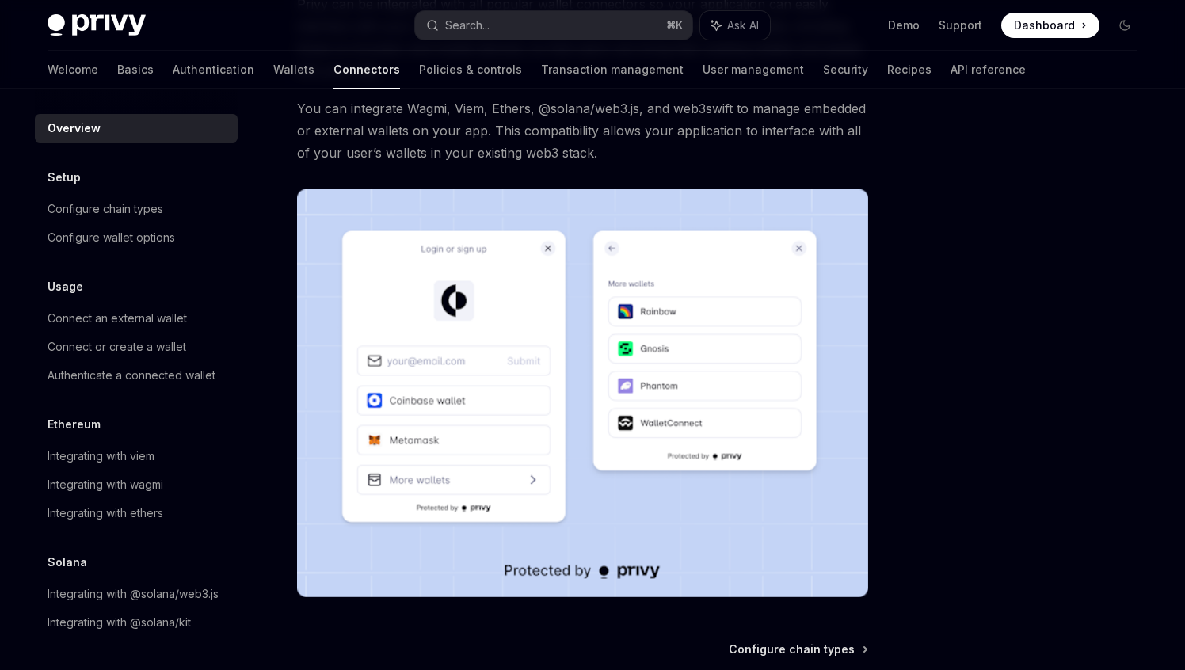
scroll to position [212, 0]
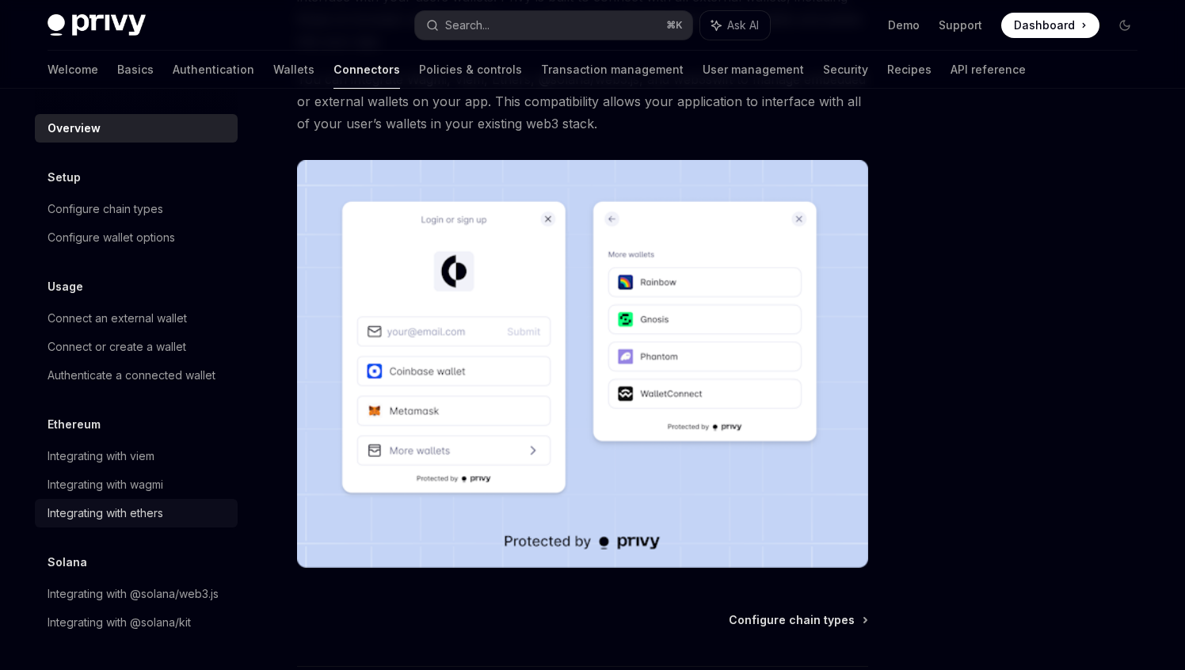
click at [128, 520] on div "Integrating with ethers" at bounding box center [106, 513] width 116 height 19
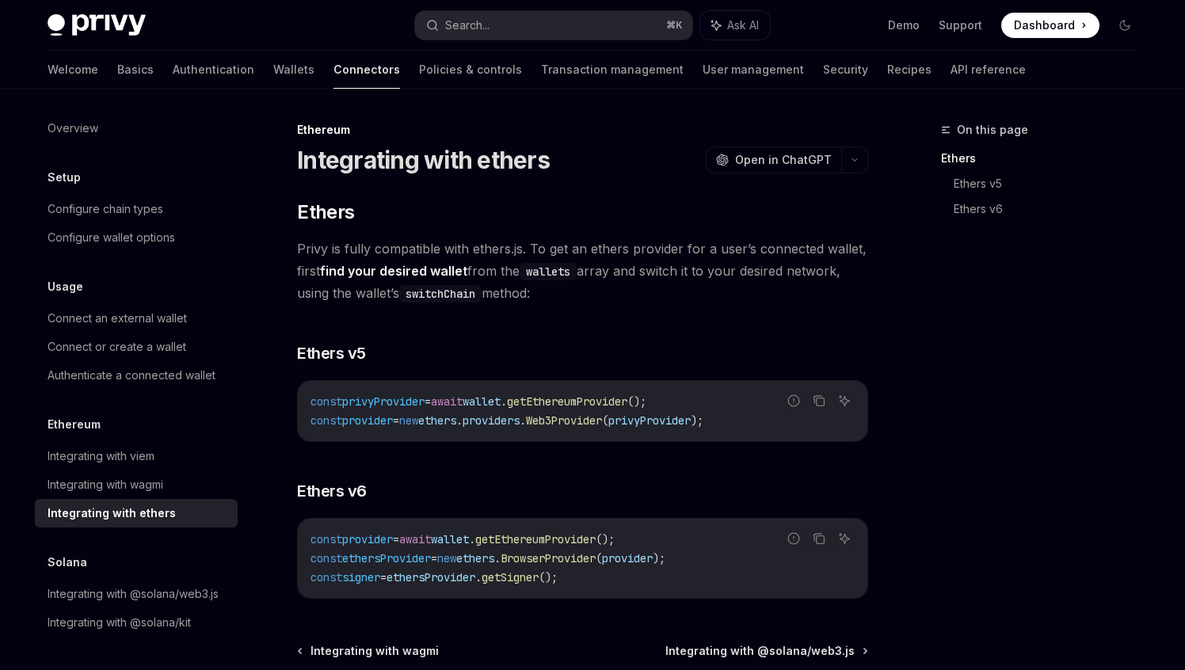
type textarea "*"
click at [726, 553] on code "const provider = await wallet . getEthereumProvider (); const ethersProvider = …" at bounding box center [583, 558] width 544 height 57
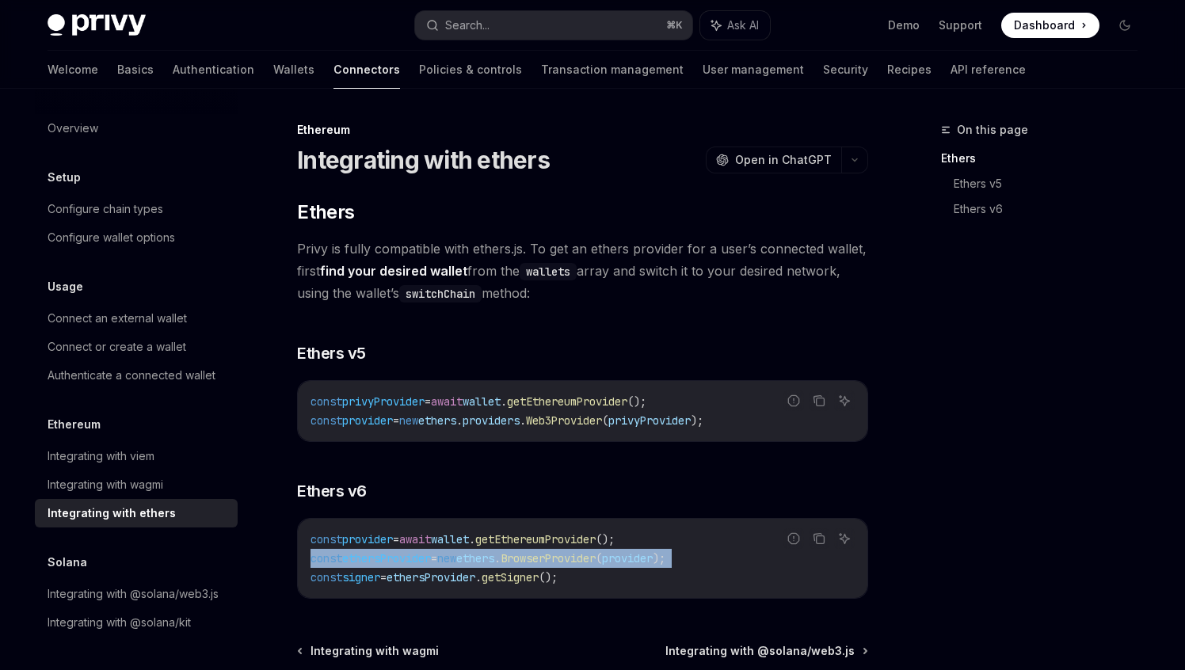
click at [726, 553] on code "const provider = await wallet . getEthereumProvider (); const ethersProvider = …" at bounding box center [583, 558] width 544 height 57
copy code "const ethersProvider = new ethers . BrowserProvider ( provider );"
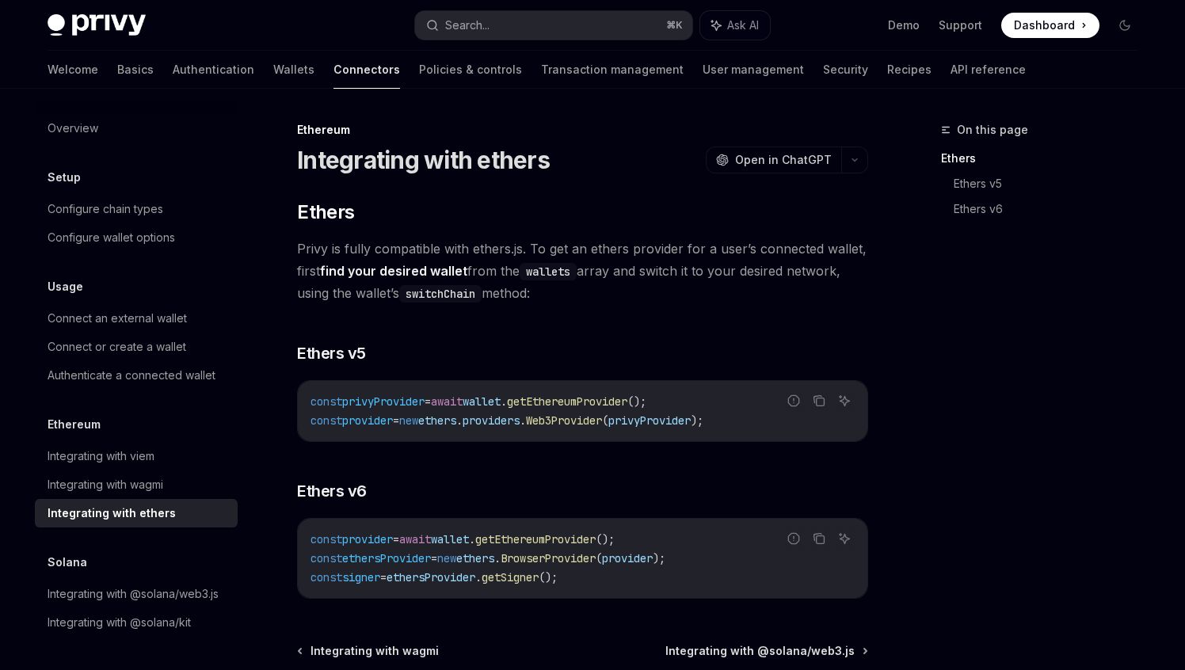
click at [719, 568] on code "const provider = await wallet . getEthereumProvider (); const ethersProvider = …" at bounding box center [583, 558] width 544 height 57
click at [628, 578] on code "const provider = await wallet . getEthereumProvider (); const ethersProvider = …" at bounding box center [583, 558] width 544 height 57
click at [666, 553] on span ");" at bounding box center [659, 558] width 13 height 14
click at [731, 557] on code "const provider = await wallet . getEthereumProvider (); const ethersProvider = …" at bounding box center [583, 558] width 544 height 57
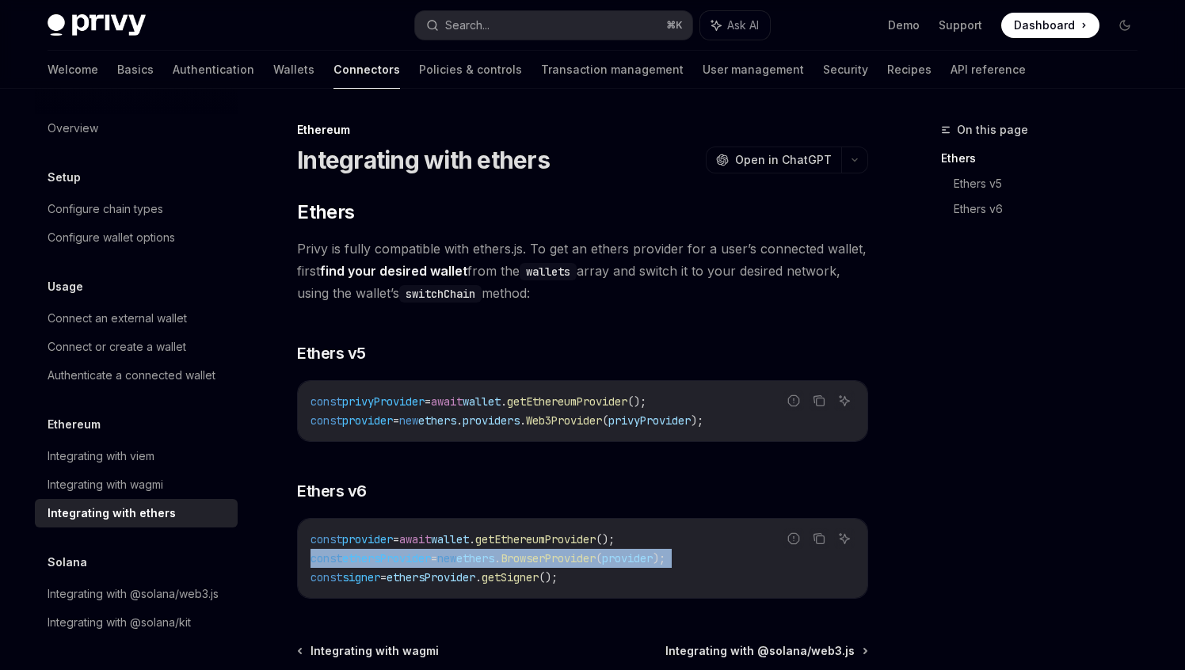
click at [731, 557] on code "const provider = await wallet . getEthereumProvider (); const ethersProvider = …" at bounding box center [583, 558] width 544 height 57
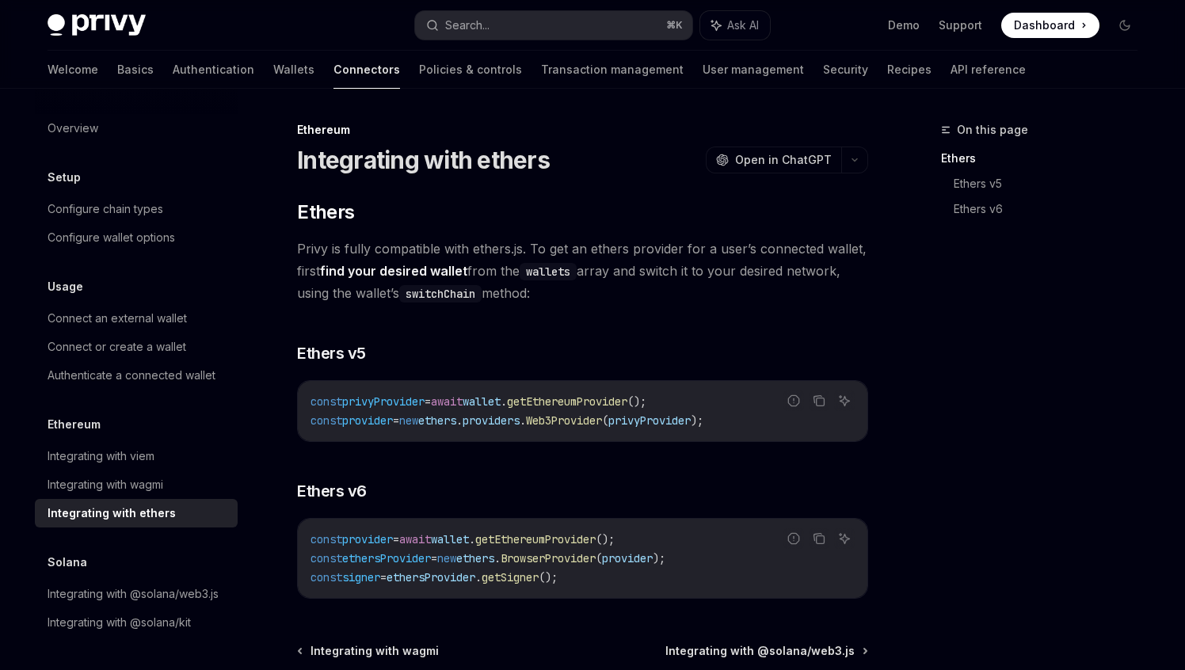
click at [606, 583] on code "const provider = await wallet . getEthereumProvider (); const ethersProvider = …" at bounding box center [583, 558] width 544 height 57
copy div "const signer = ethersProvider . getSigner ();"
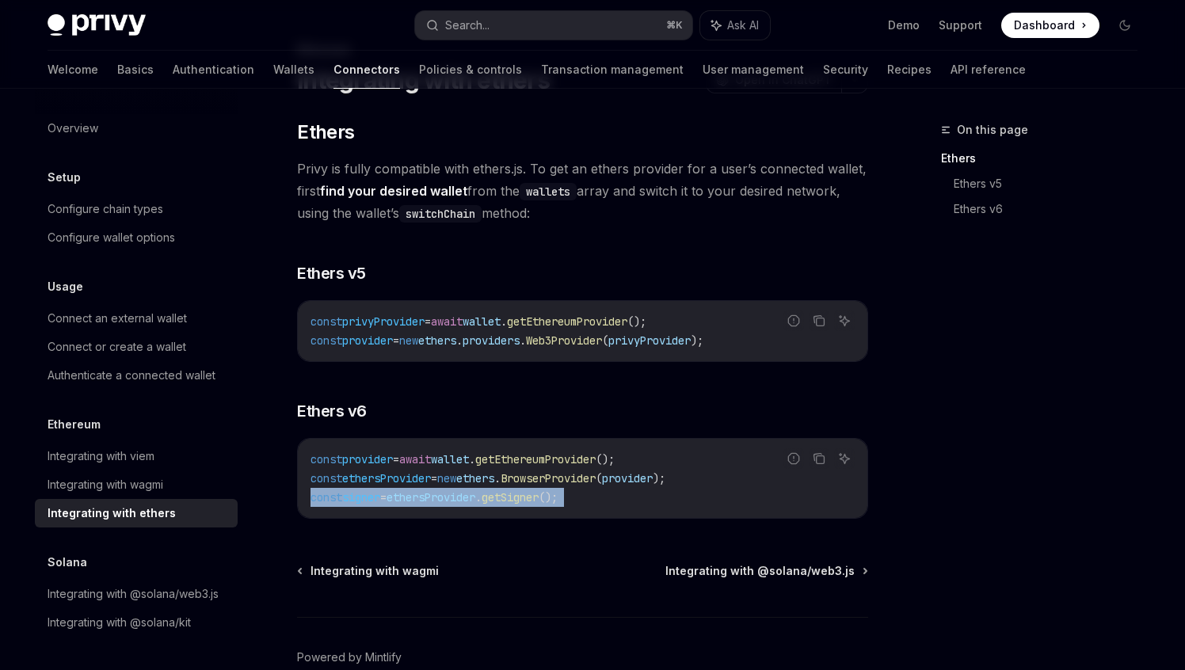
scroll to position [164, 0]
